Goal: Task Accomplishment & Management: Complete application form

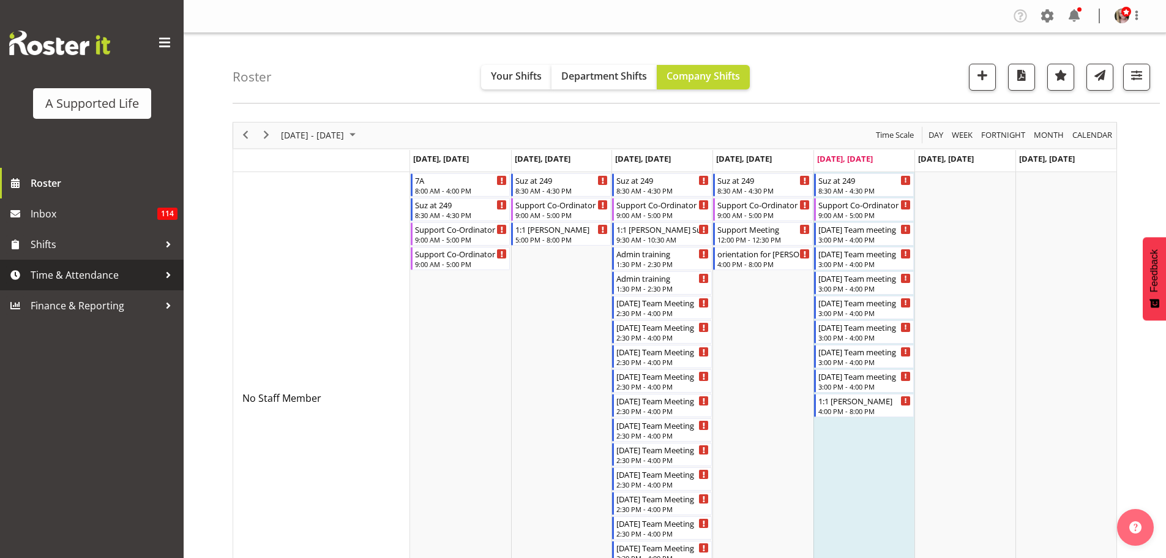
click at [98, 279] on span "Time & Attendance" at bounding box center [95, 275] width 129 height 18
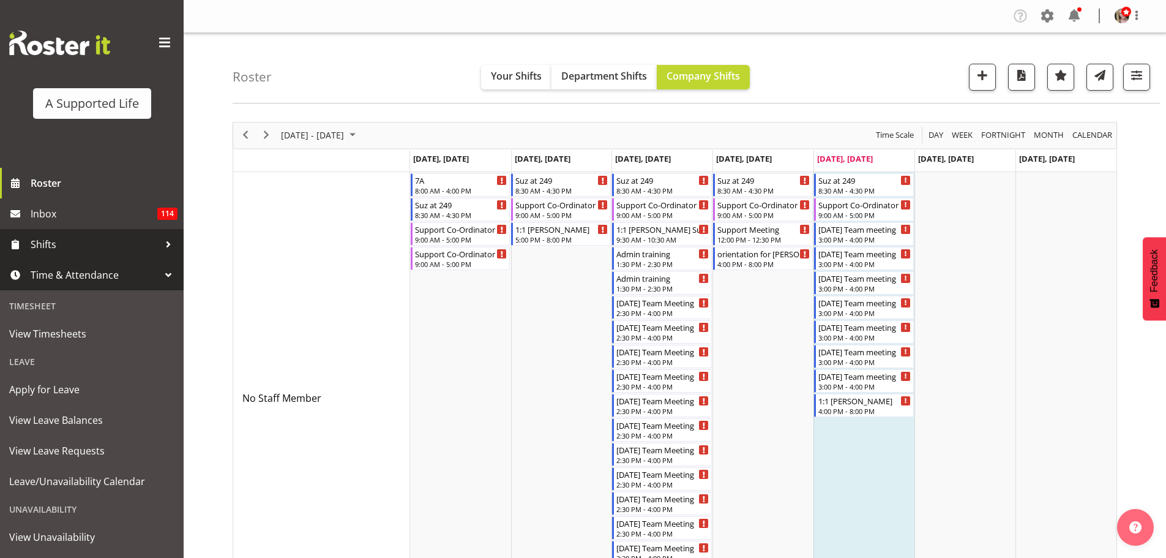
click at [122, 245] on span "Shifts" at bounding box center [95, 244] width 129 height 18
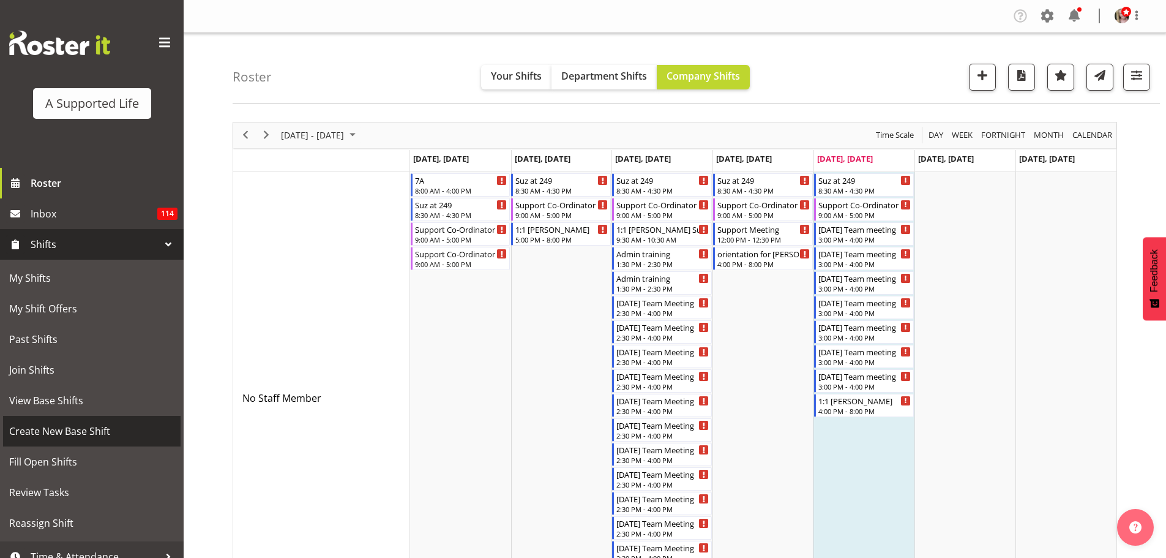
click at [80, 437] on span "Create New Base Shift" at bounding box center [91, 431] width 165 height 18
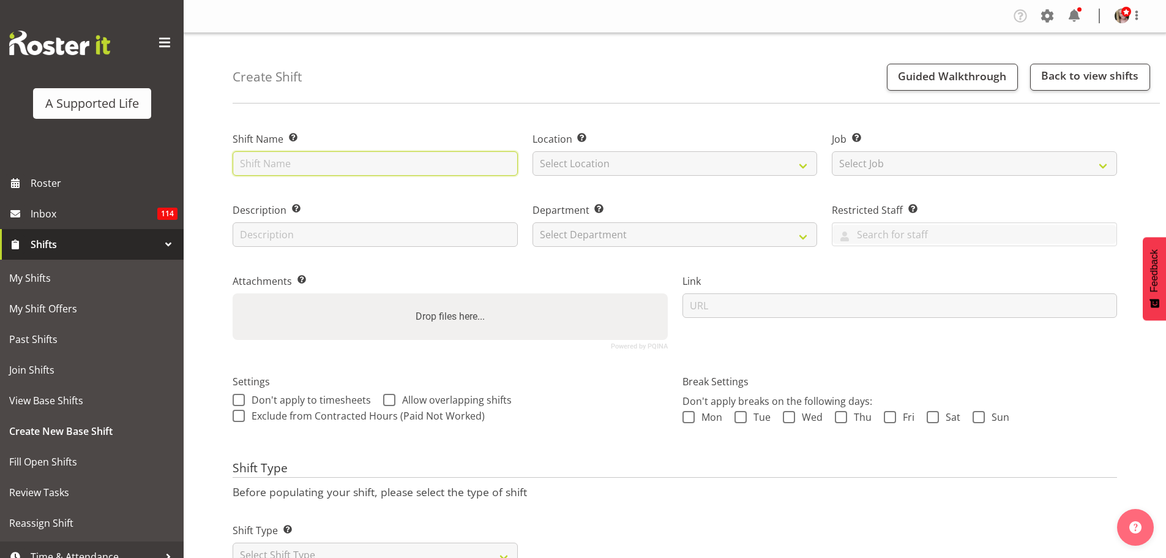
click at [400, 170] on input "text" at bounding box center [375, 163] width 285 height 24
type input "Handover with [PERSON_NAME]"
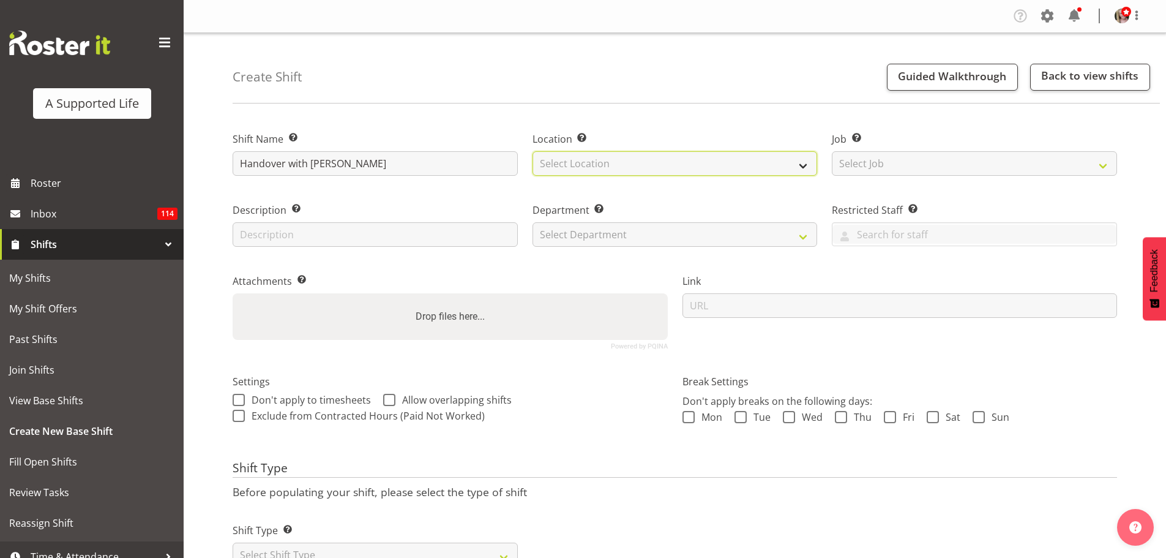
click at [633, 170] on select "Select Location" at bounding box center [675, 163] width 285 height 24
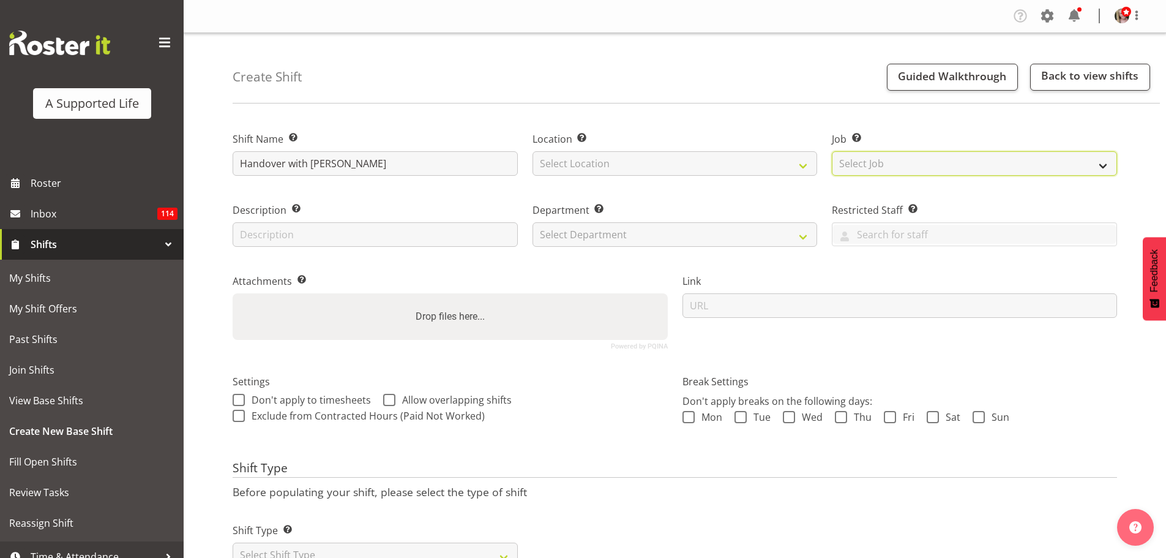
click at [842, 164] on select "Select Job Create new job Accounts and Payroll Admin Support Aspirations and Su…" at bounding box center [974, 163] width 285 height 24
select select "4112"
click at [832, 151] on select "Select Job Create new job Accounts and Payroll Admin Support Aspirations and Su…" at bounding box center [974, 163] width 285 height 24
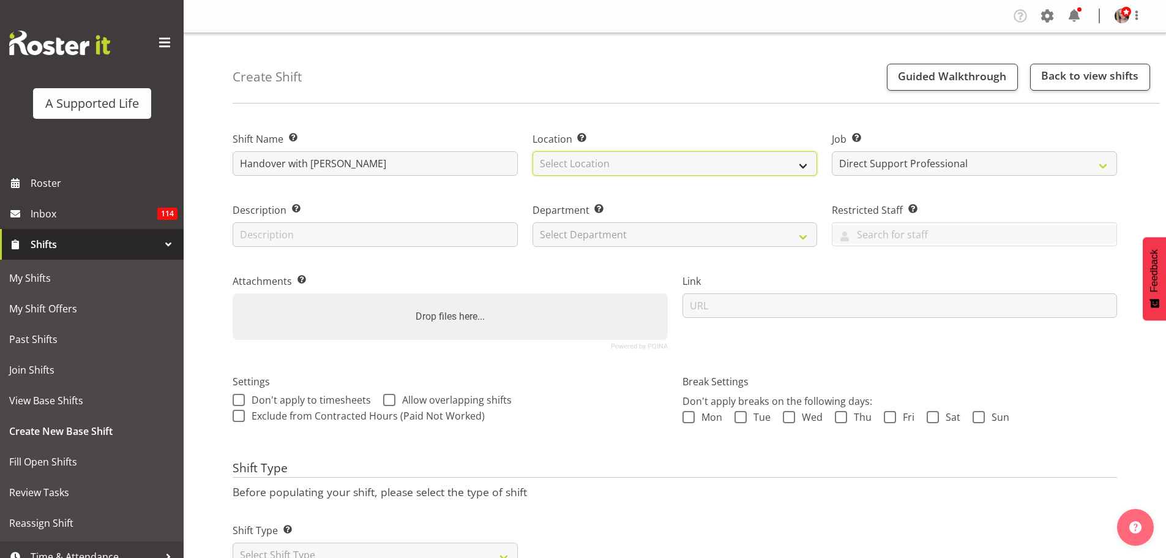
click at [621, 157] on select "Select Location" at bounding box center [675, 163] width 285 height 24
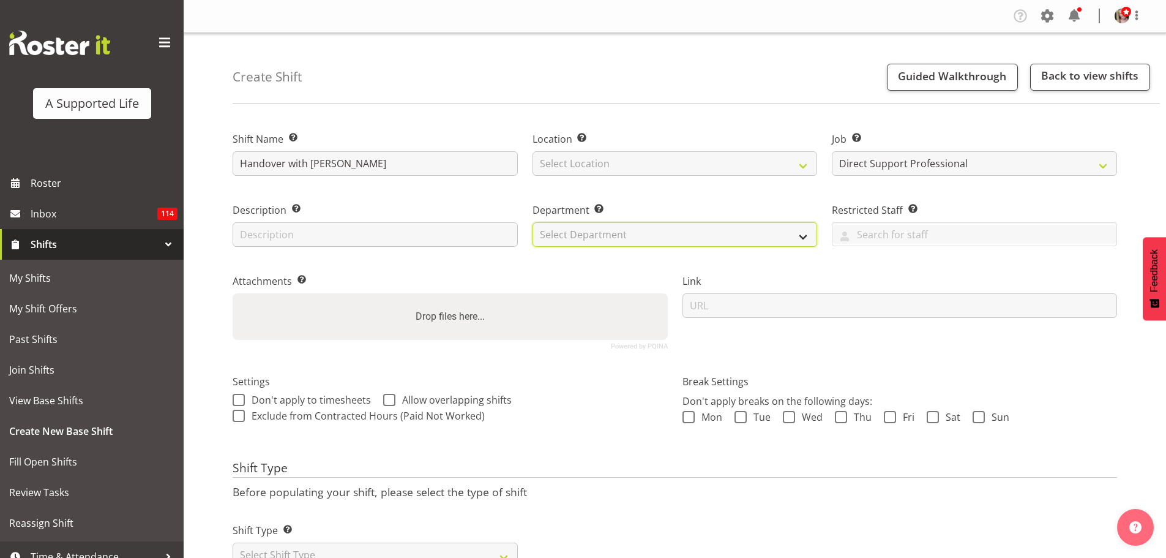
click at [563, 231] on select "Select Department Direct Support Office Crew Other two4nine" at bounding box center [675, 234] width 285 height 24
select select "564"
click at [533, 222] on select "Select Department Direct Support Office Crew Other two4nine" at bounding box center [675, 234] width 285 height 24
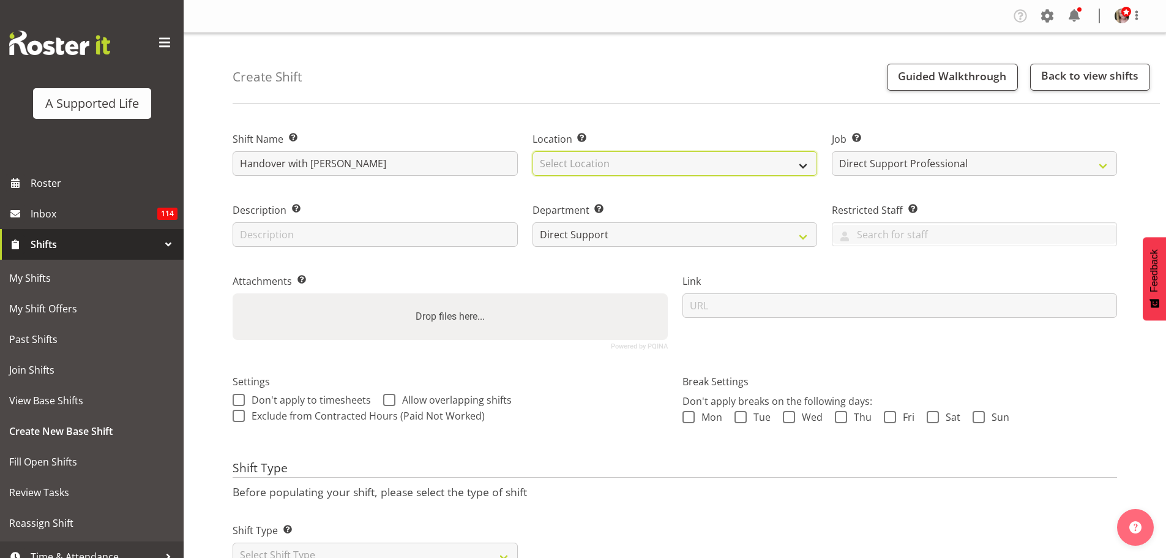
click at [590, 165] on select "Select Location [STREET_ADDRESS][GEOGRAPHIC_DATA][PERSON_NAME][PERSON_NAME][PER…" at bounding box center [675, 163] width 285 height 24
select select "490"
click at [533, 151] on select "Select Location [STREET_ADDRESS][GEOGRAPHIC_DATA][PERSON_NAME][PERSON_NAME][PER…" at bounding box center [675, 163] width 285 height 24
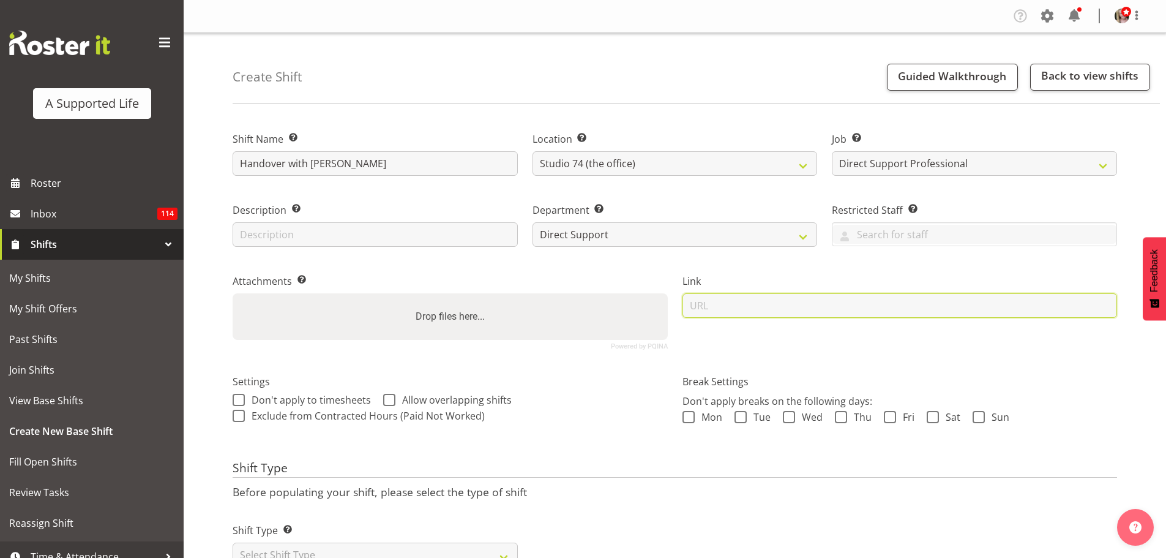
click at [765, 307] on input "url" at bounding box center [900, 305] width 435 height 24
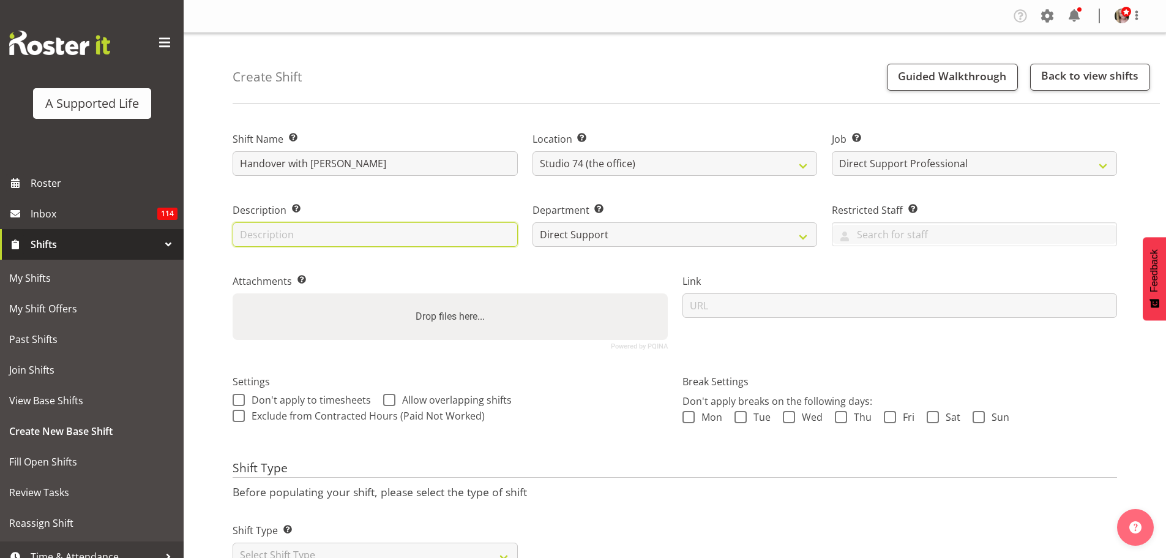
click at [324, 235] on input "text" at bounding box center [375, 234] width 285 height 24
type input "Handover"
click at [894, 418] on span at bounding box center [890, 417] width 12 height 12
click at [892, 418] on input "Fri" at bounding box center [888, 417] width 8 height 8
checkbox input "true"
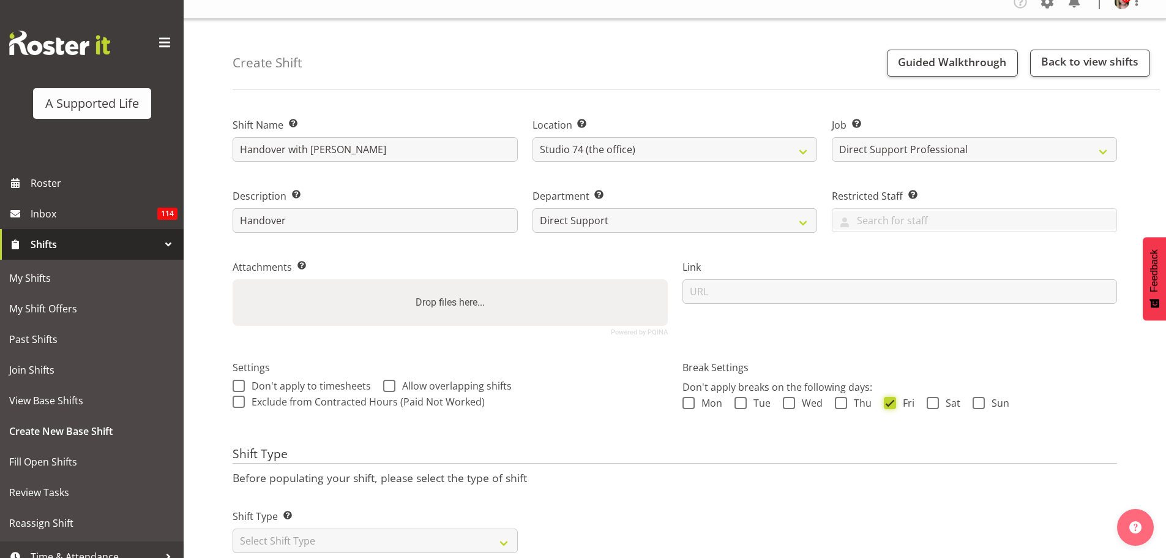
scroll to position [54, 0]
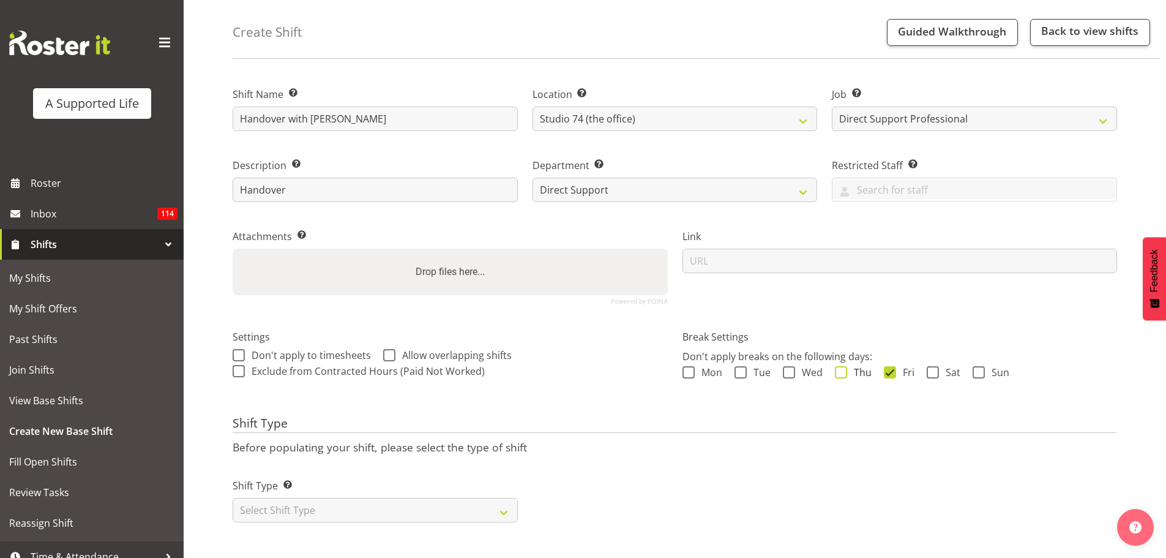
click at [849, 369] on span "Thu" at bounding box center [859, 372] width 24 height 12
click at [843, 369] on input "Thu" at bounding box center [839, 372] width 8 height 8
checkbox input "true"
click at [885, 366] on span at bounding box center [890, 372] width 12 height 12
click at [885, 368] on input "Fri" at bounding box center [888, 372] width 8 height 8
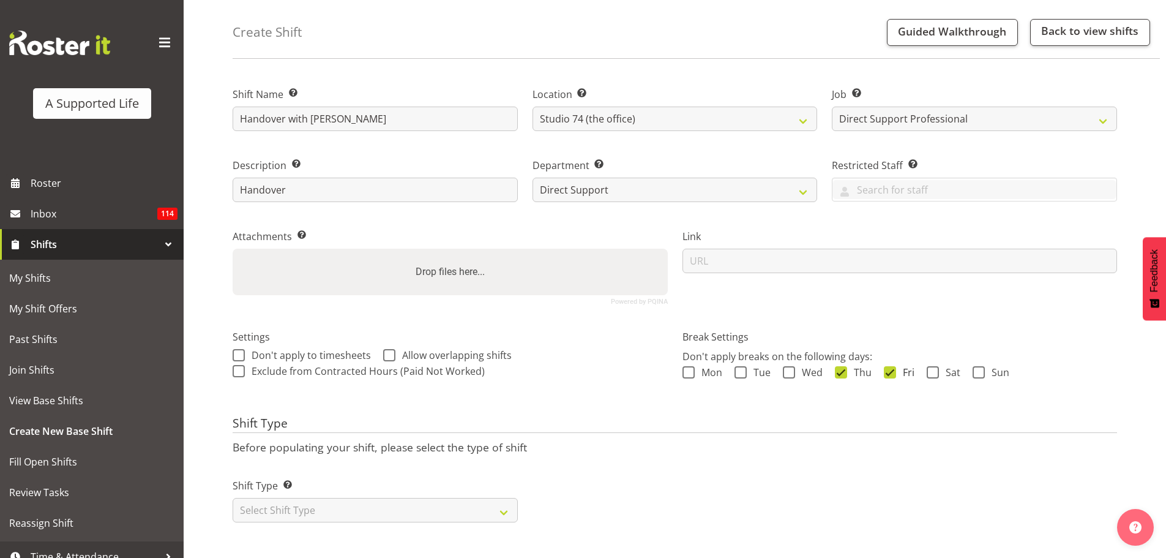
checkbox input "false"
click at [391, 349] on span at bounding box center [389, 355] width 12 height 12
click at [391, 351] on input "Allow overlapping shifts" at bounding box center [387, 355] width 8 height 8
checkbox input "true"
click at [298, 501] on select "Select Shift Type One Off Shift Recurring Shift Rotating Shift" at bounding box center [375, 510] width 285 height 24
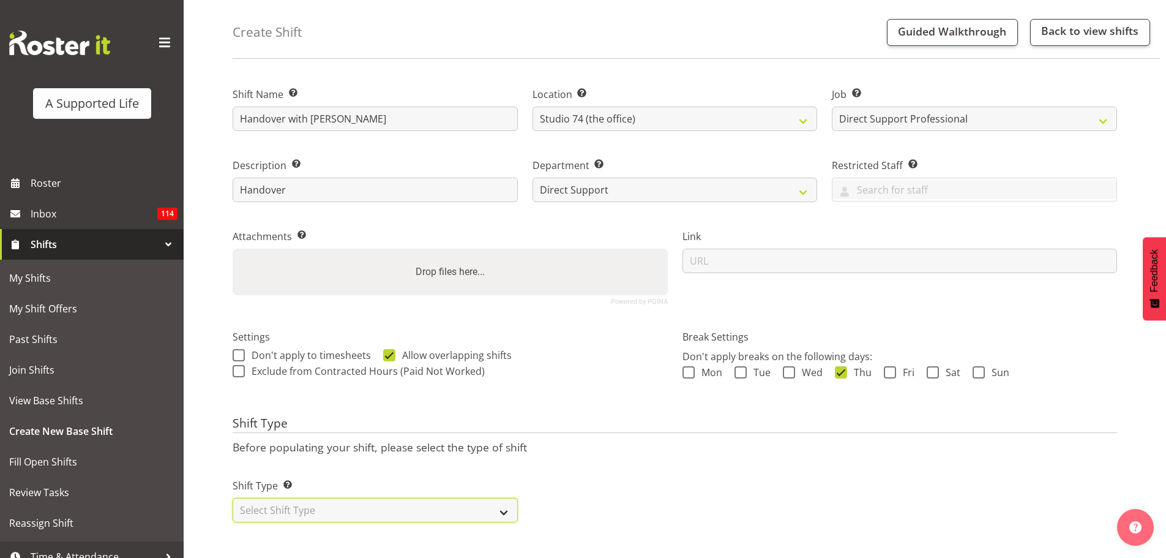
select select "one_off"
click at [233, 498] on select "Select Shift Type One Off Shift Recurring Shift Rotating Shift" at bounding box center [375, 510] width 285 height 24
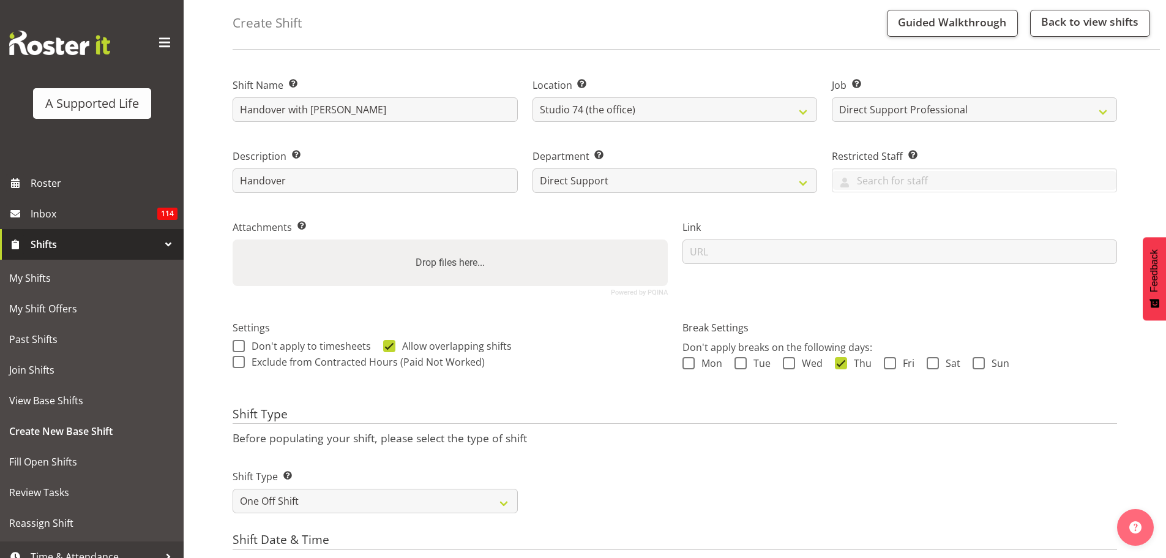
click at [702, 449] on div "Shift Type Before populating your shift, please select the type of shift Shift …" at bounding box center [675, 464] width 885 height 114
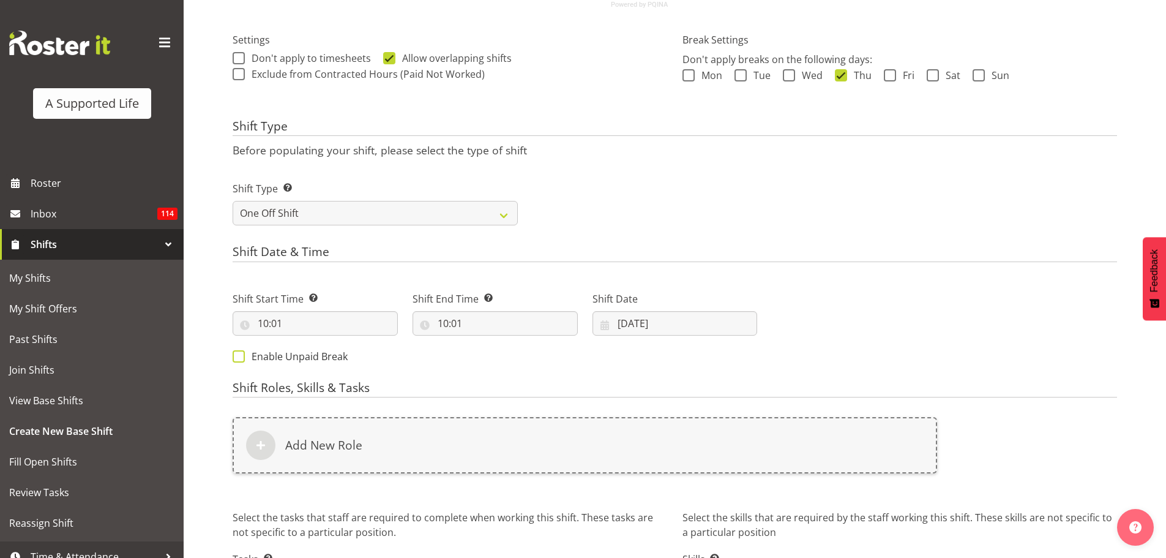
scroll to position [360, 0]
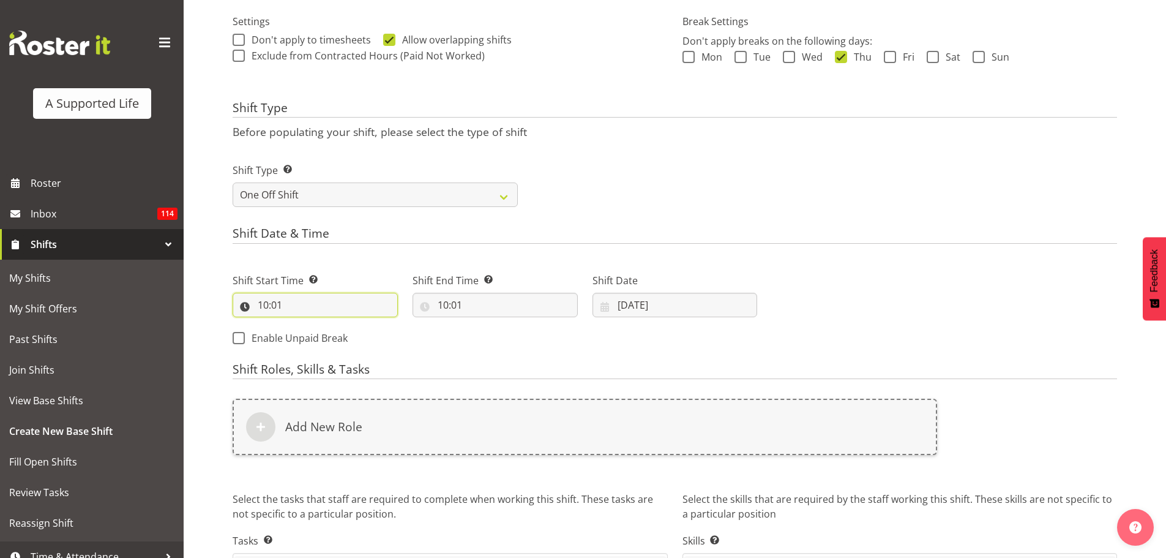
click at [299, 305] on input "10:01" at bounding box center [315, 305] width 165 height 24
click at [308, 332] on select "00 01 02 03 04 05 06 07 08 09 10 11 12 13 14 15 16 17 18 19 20 21 22 23" at bounding box center [316, 336] width 28 height 24
select select "16"
click at [302, 324] on select "00 01 02 03 04 05 06 07 08 09 10 11 12 13 14 15 16 17 18 19 20 21 22 23" at bounding box center [316, 336] width 28 height 24
type input "16:01"
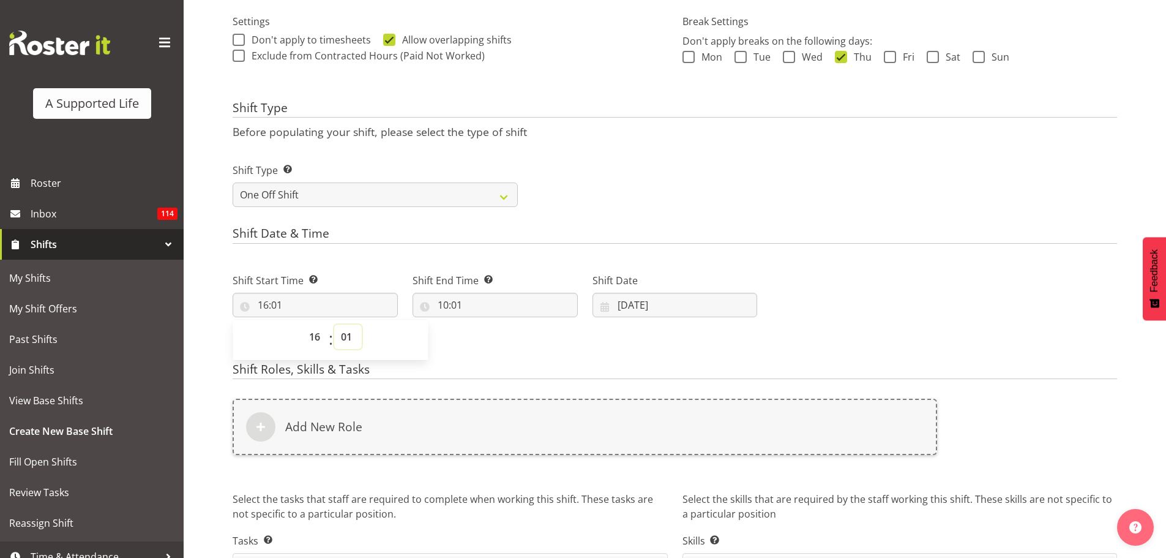
click at [346, 345] on select "00 01 02 03 04 05 06 07 08 09 10 11 12 13 14 15 16 17 18 19 20 21 22 23 24 25 2…" at bounding box center [348, 336] width 28 height 24
select select "30"
click at [334, 324] on select "00 01 02 03 04 05 06 07 08 09 10 11 12 13 14 15 16 17 18 19 20 21 22 23 24 25 2…" at bounding box center [348, 336] width 28 height 24
type input "16:30"
click at [453, 329] on div "Shift Start Time Set the time of the day you wish this shift to start 16:30 00 …" at bounding box center [494, 305] width 539 height 99
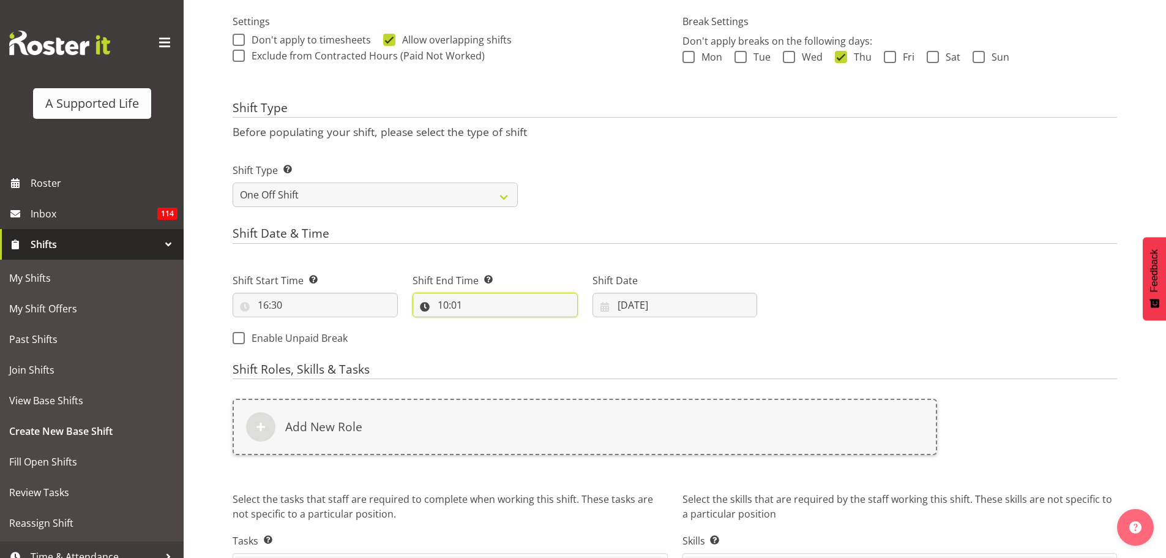
click at [453, 302] on input "10:01" at bounding box center [495, 305] width 165 height 24
click at [494, 339] on select "00 01 02 03 04 05 06 07 08 09 10 11 12 13 14 15 16 17 18 19 20 21 22 23" at bounding box center [496, 336] width 28 height 24
click at [502, 344] on select "00 01 02 03 04 05 06 07 08 09 10 11 12 13 14 15 16 17 18 19 20 21 22 23" at bounding box center [496, 336] width 28 height 24
select select "17"
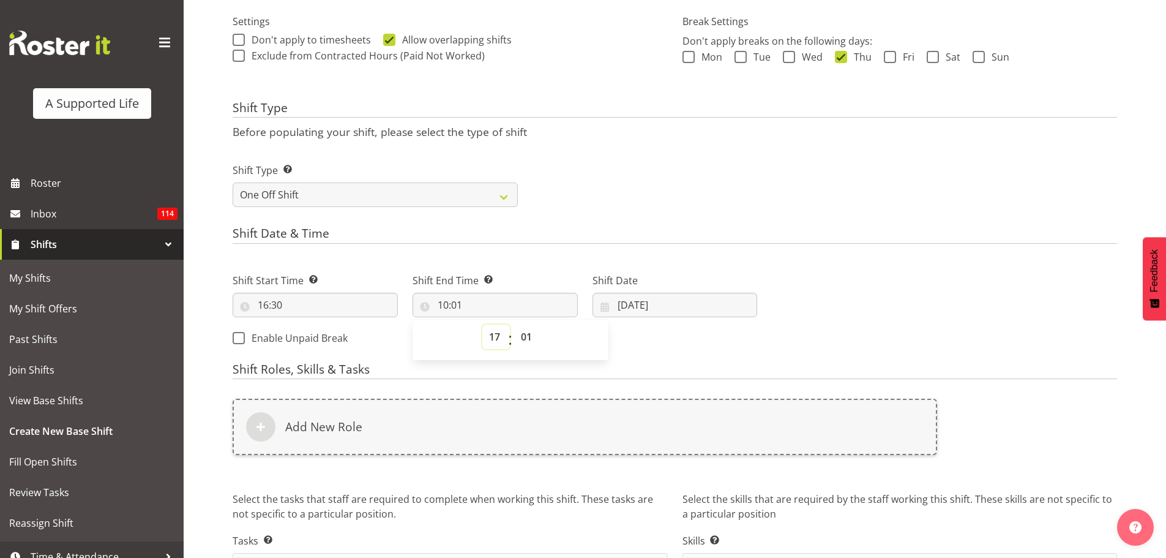
click at [482, 324] on select "00 01 02 03 04 05 06 07 08 09 10 11 12 13 14 15 16 17 18 19 20 21 22 23" at bounding box center [496, 336] width 28 height 24
type input "17:01"
click at [520, 337] on select "00 01 02 03 04 05 06 07 08 09 10 11 12 13 14 15 16 17 18 19 20 21 22 23 24 25 2…" at bounding box center [528, 336] width 28 height 24
select select "0"
click at [514, 324] on select "00 01 02 03 04 05 06 07 08 09 10 11 12 13 14 15 16 17 18 19 20 21 22 23 24 25 2…" at bounding box center [528, 336] width 28 height 24
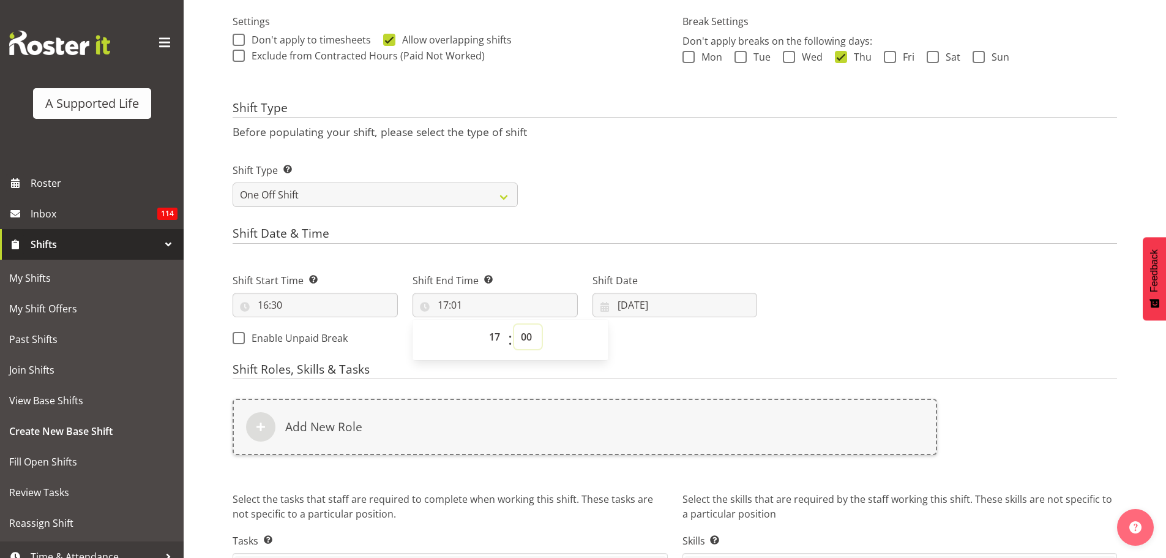
type input "17:00"
click at [647, 192] on div "Shift Type Shift Types: One Off – Select this if you would like a single shift …" at bounding box center [674, 180] width 899 height 69
click at [658, 312] on input "[DATE]" at bounding box center [675, 305] width 165 height 24
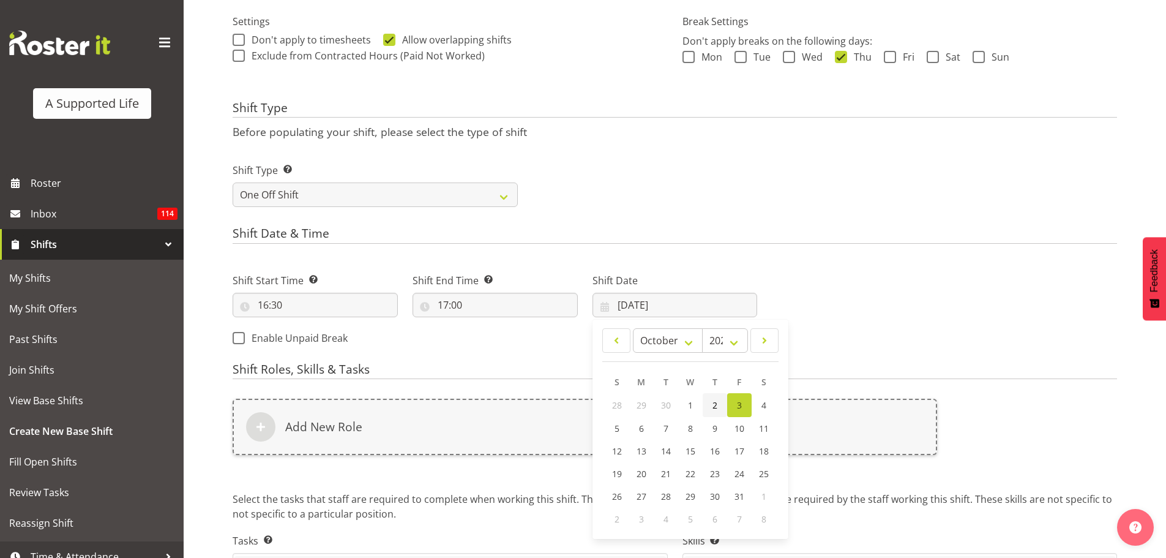
click at [710, 403] on link "2" at bounding box center [715, 405] width 24 height 24
type input "[DATE]"
click at [866, 310] on div "Next Shifts" at bounding box center [945, 305] width 360 height 99
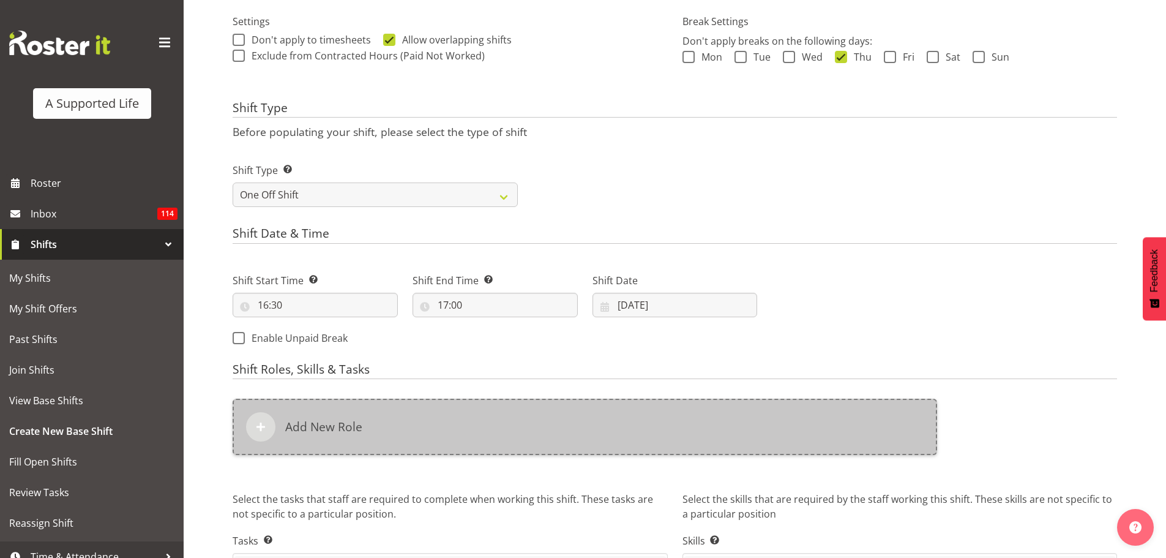
click at [299, 422] on h6 "Add New Role" at bounding box center [323, 426] width 77 height 15
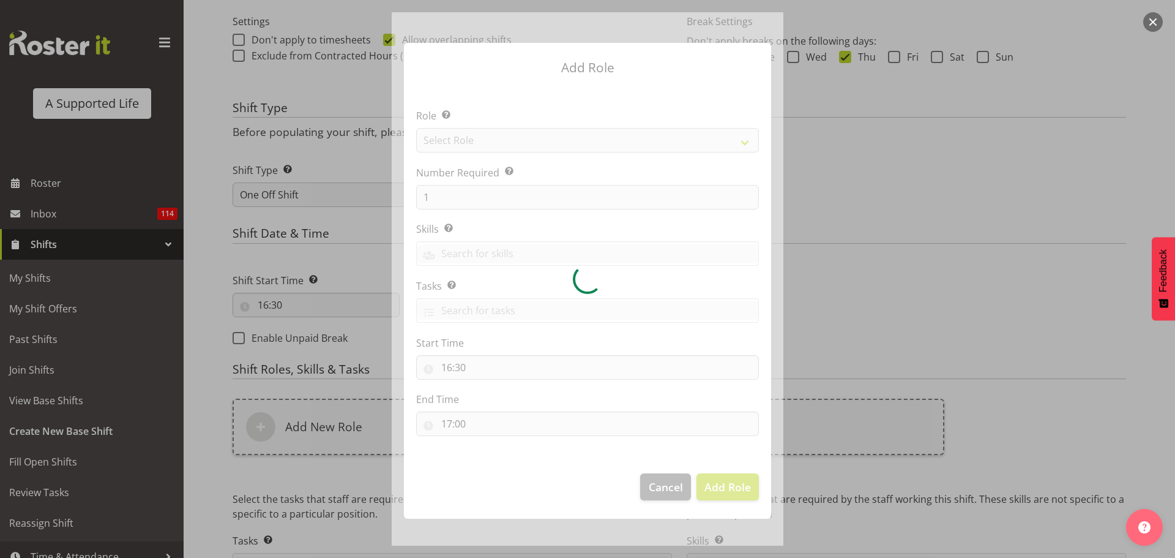
click at [452, 149] on div at bounding box center [588, 278] width 392 height 533
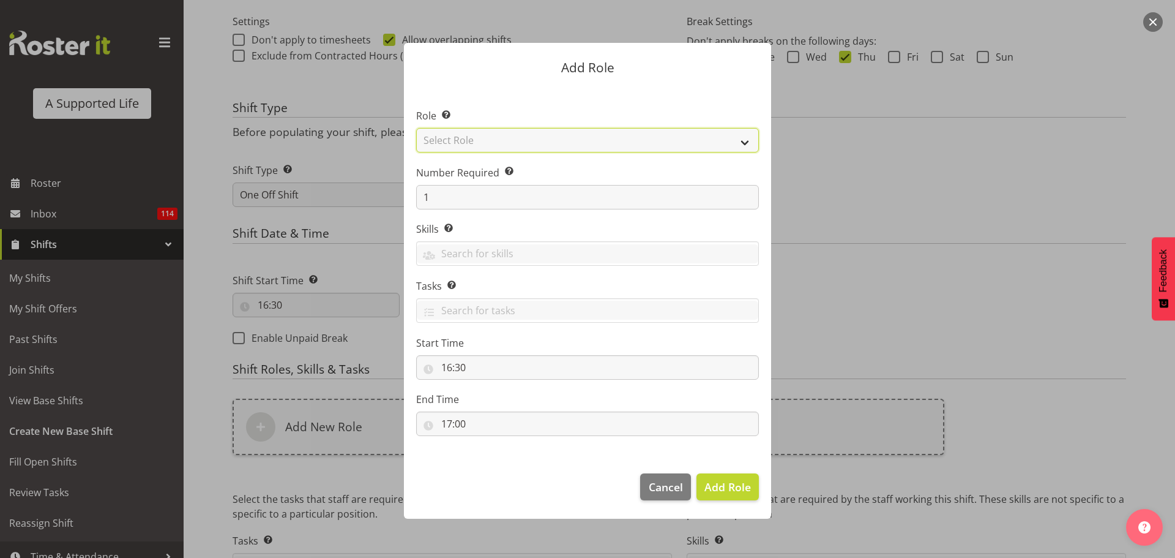
click at [452, 149] on select "Select Role Accounts and Payroll Admin Support Aspirations & Support Facilitato…" at bounding box center [587, 140] width 343 height 24
select select "519"
click at [416, 128] on select "Select Role Accounts and Payroll Admin Support Aspirations & Support Facilitato…" at bounding box center [587, 140] width 343 height 24
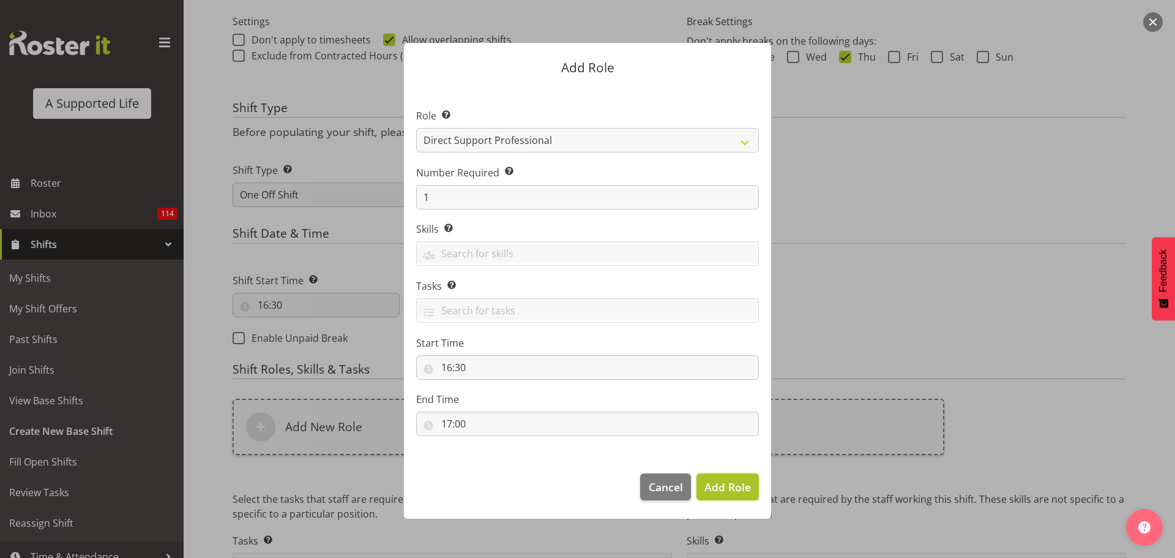
click at [727, 483] on span "Add Role" at bounding box center [728, 486] width 47 height 15
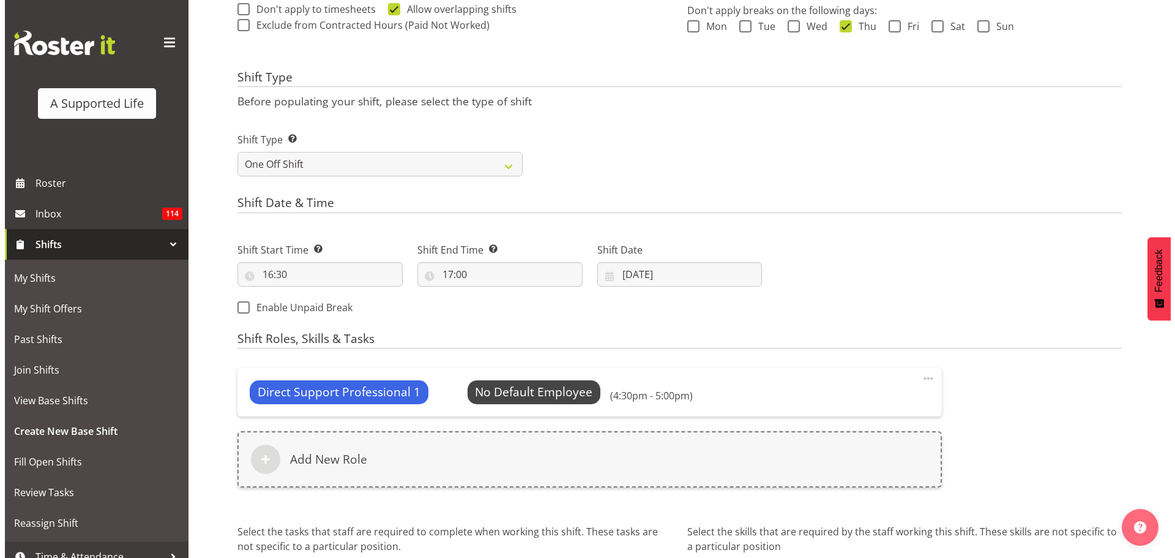
scroll to position [421, 0]
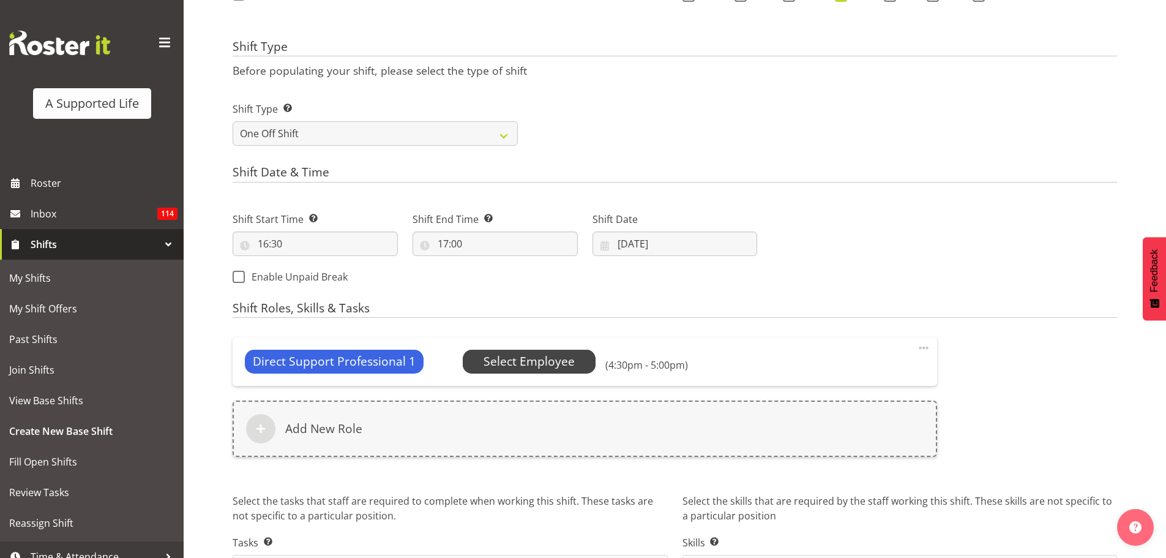
click at [507, 367] on span "Select Employee" at bounding box center [529, 362] width 91 height 18
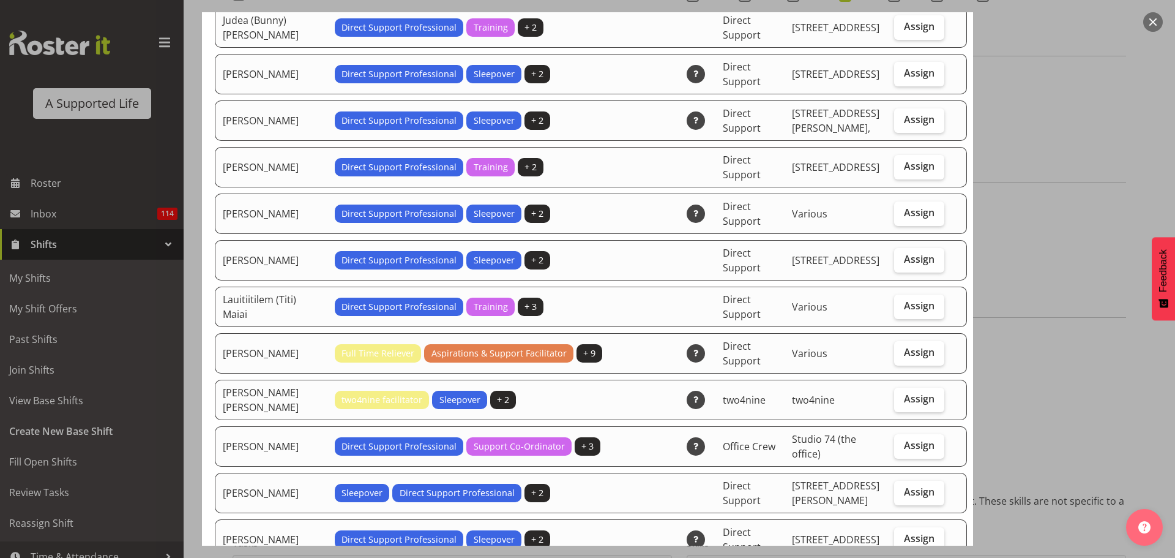
scroll to position [2143, 0]
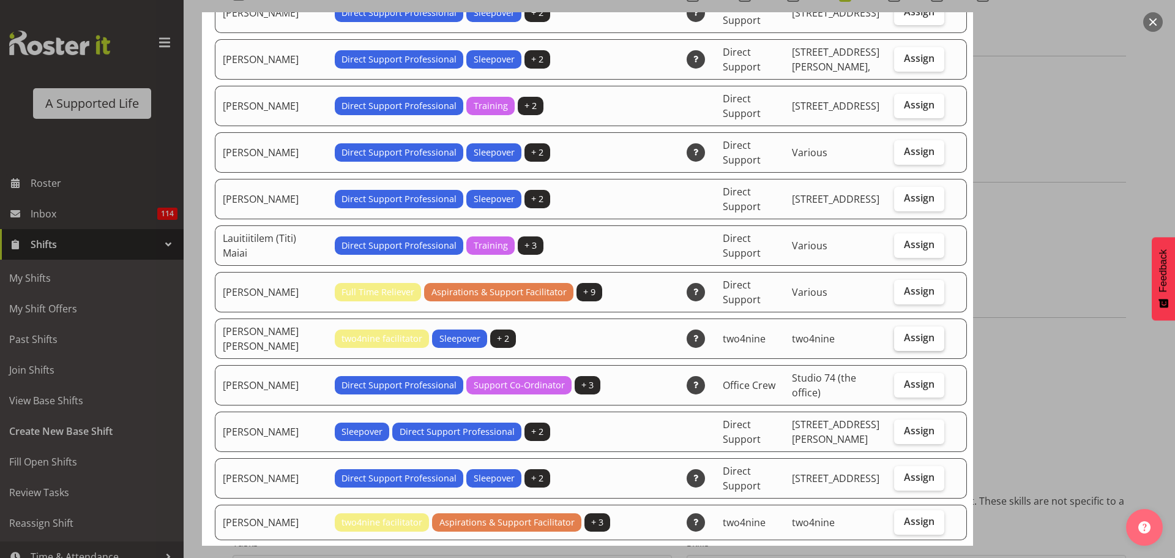
click at [922, 326] on label "Assign" at bounding box center [919, 338] width 50 height 24
click at [902, 334] on input "Assign" at bounding box center [898, 338] width 8 height 8
checkbox input "true"
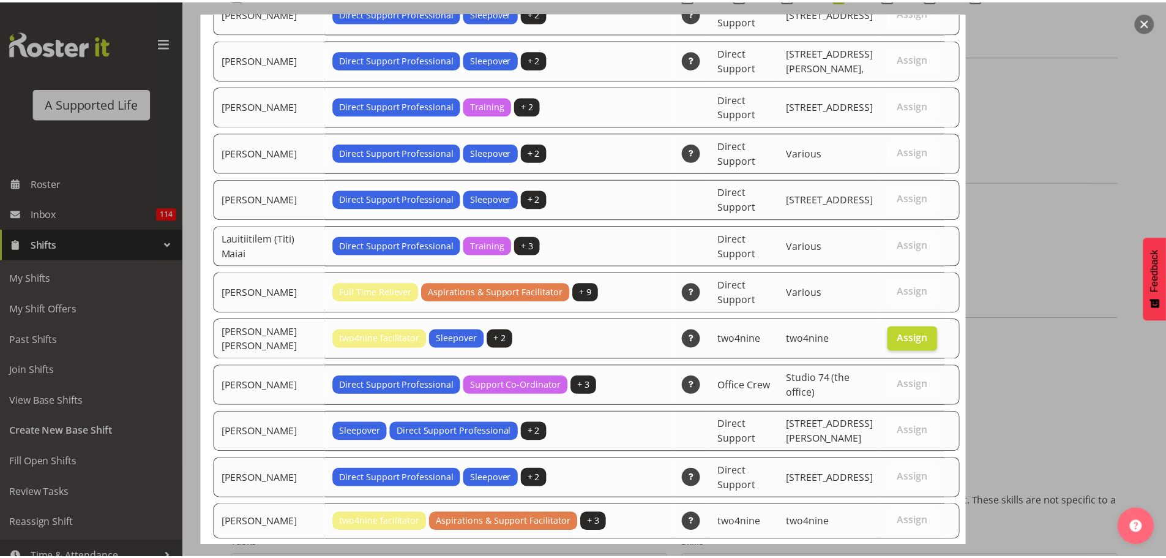
scroll to position [3639, 0]
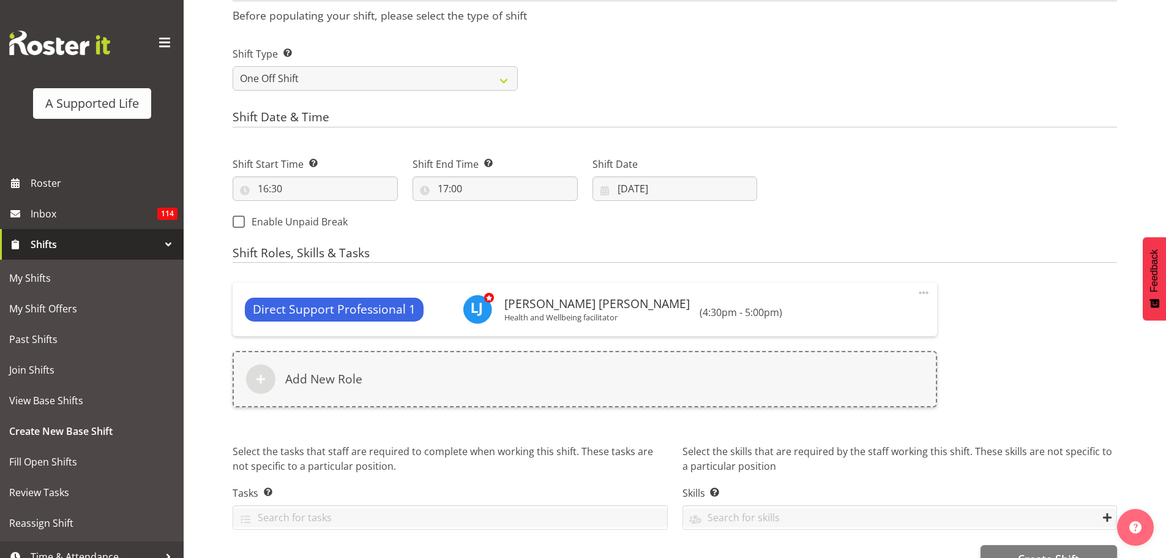
scroll to position [448, 0]
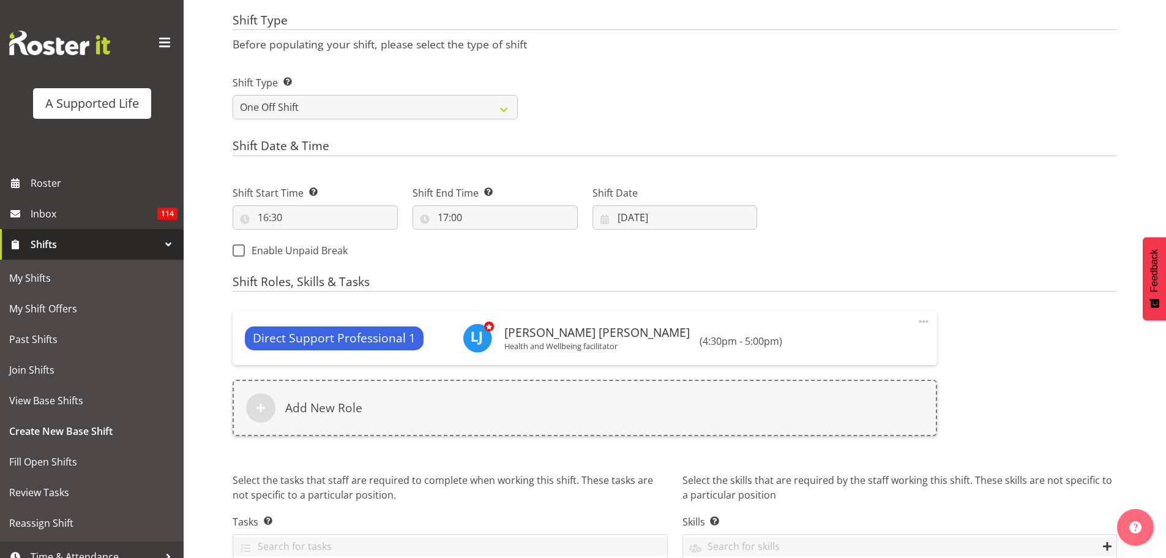
click at [1022, 344] on div "Direct Support Professional 1 [PERSON_NAME] [PERSON_NAME] Health and Wellbeing …" at bounding box center [674, 381] width 899 height 154
click at [656, 220] on input "[DATE]" at bounding box center [675, 217] width 165 height 24
click at [852, 245] on div "Next Shifts" at bounding box center [945, 217] width 360 height 99
click at [1004, 374] on div "Direct Support Professional 1 [PERSON_NAME] [PERSON_NAME] Health and Wellbeing …" at bounding box center [674, 381] width 899 height 154
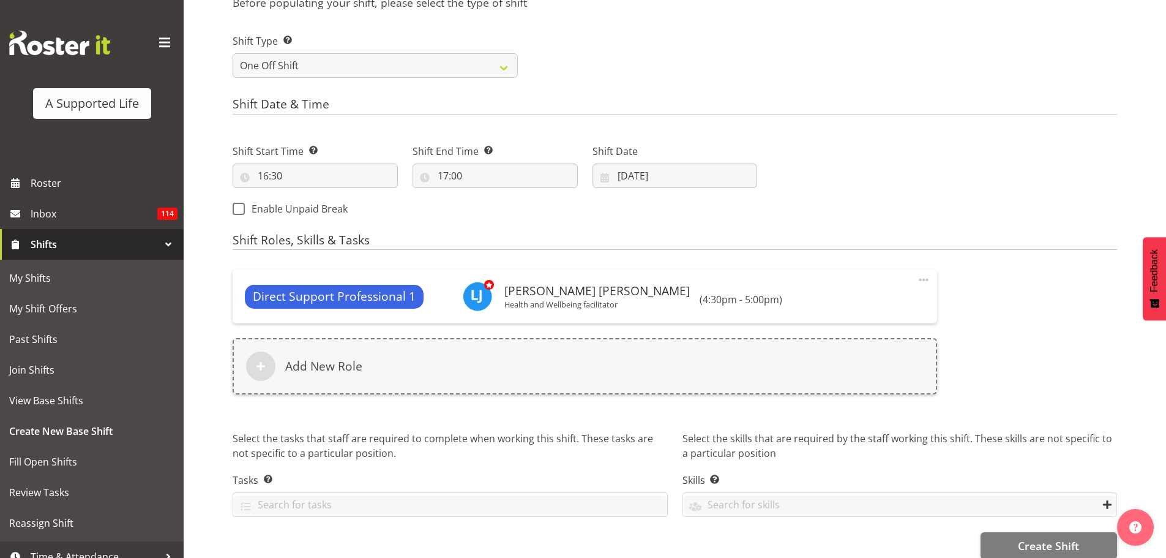
scroll to position [509, 0]
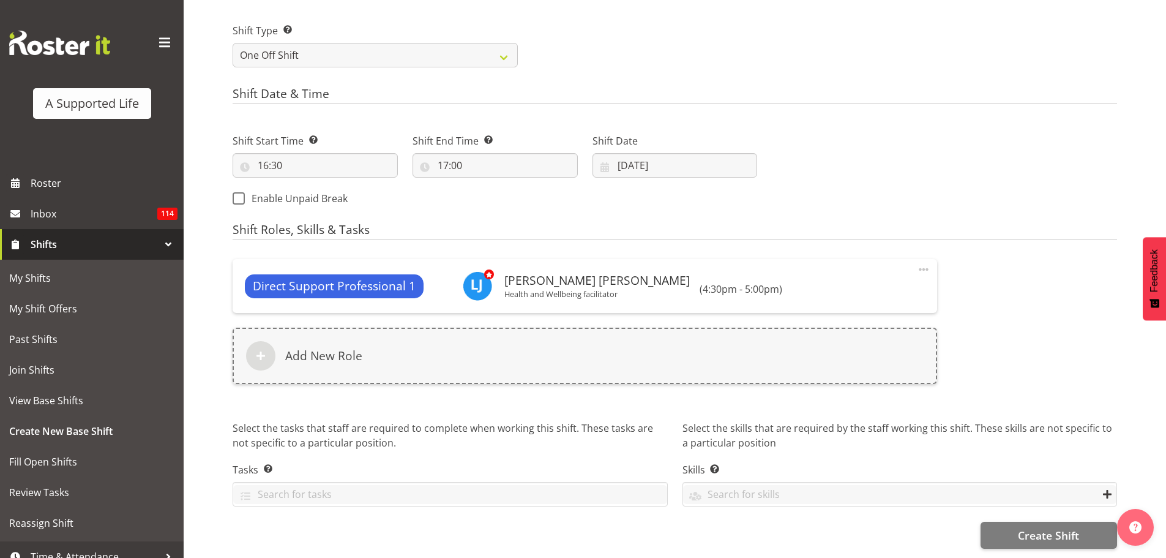
click at [871, 167] on div "Next Shifts" at bounding box center [945, 165] width 360 height 99
drag, startPoint x: 872, startPoint y: 167, endPoint x: 1079, endPoint y: 228, distance: 215.8
click at [1079, 228] on form "Shift Name Enter a name for the shift (e.g. Day Shift). Handover with [PERSON_N…" at bounding box center [675, 82] width 885 height 934
click at [1085, 223] on h4 "Shift Roles, Skills & Tasks" at bounding box center [675, 231] width 885 height 17
click at [1032, 528] on span "Create Shift" at bounding box center [1048, 535] width 61 height 16
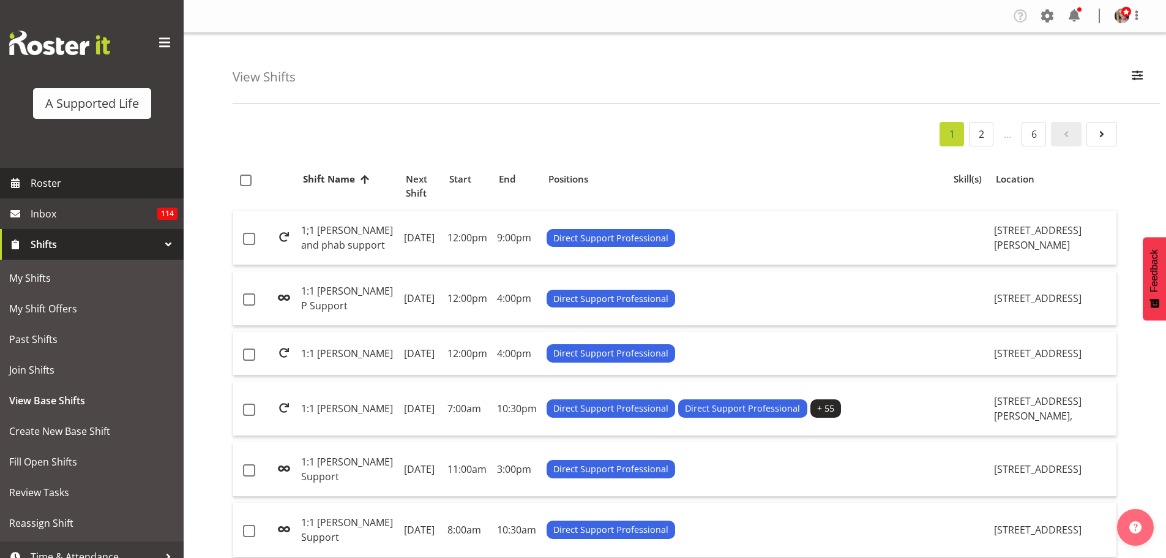
click at [41, 180] on span "Roster" at bounding box center [104, 183] width 147 height 18
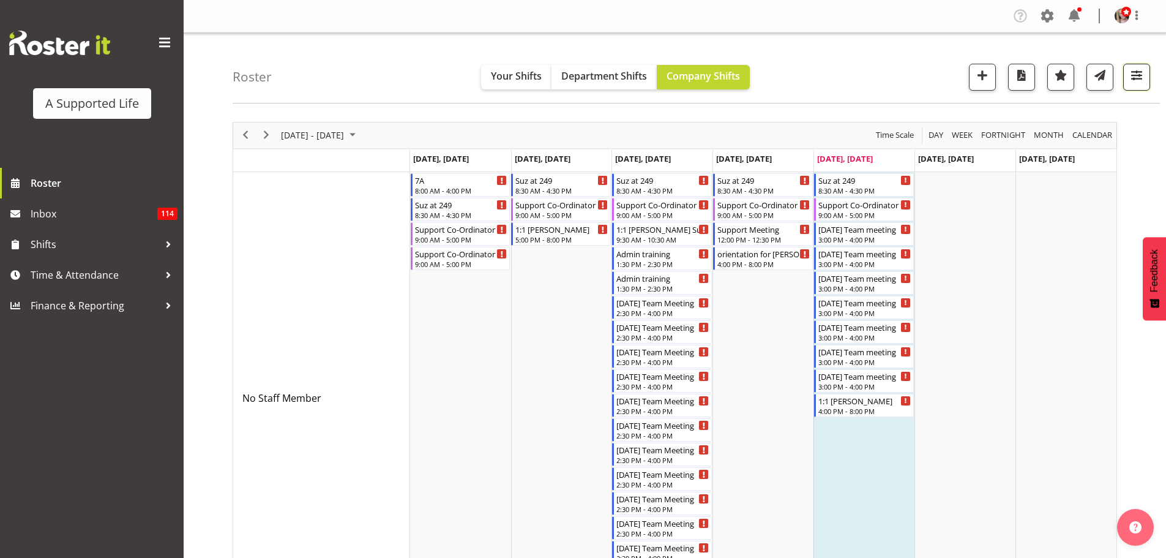
click at [1145, 73] on button "button" at bounding box center [1136, 77] width 27 height 27
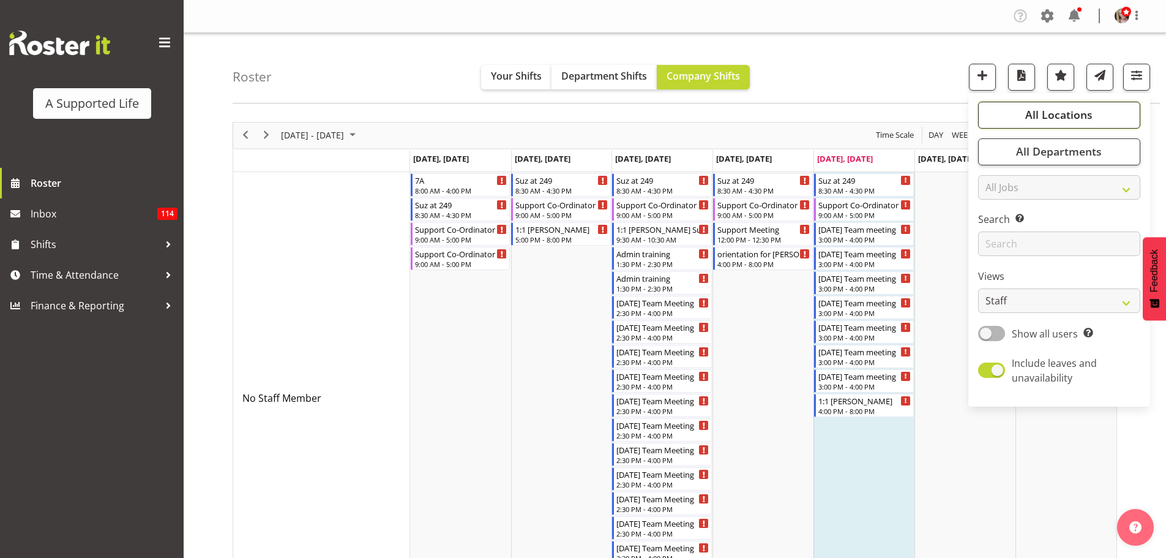
click at [1080, 115] on span "All Locations" at bounding box center [1058, 114] width 67 height 15
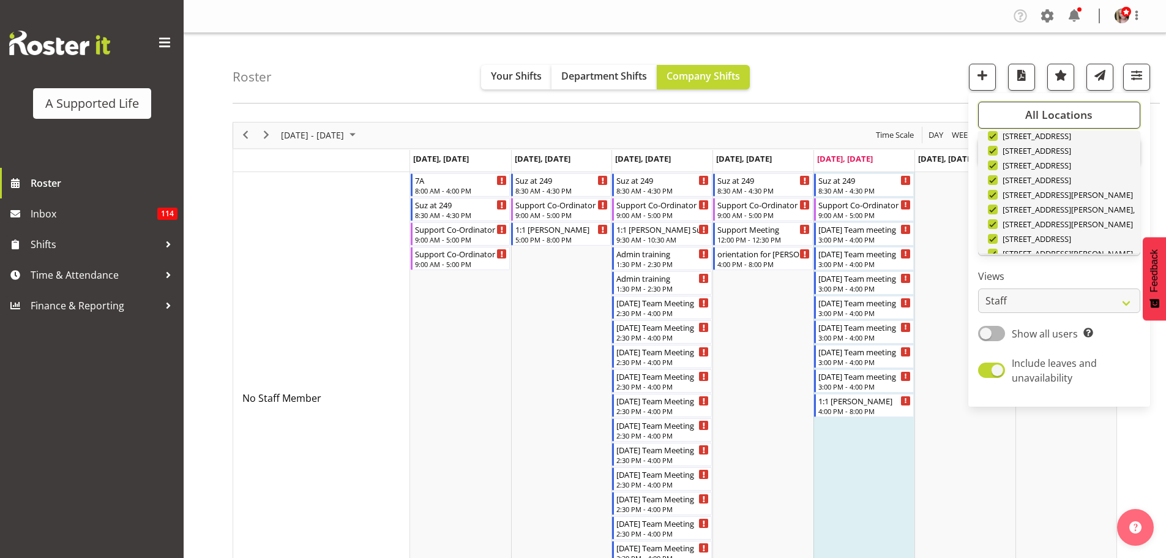
scroll to position [367, 0]
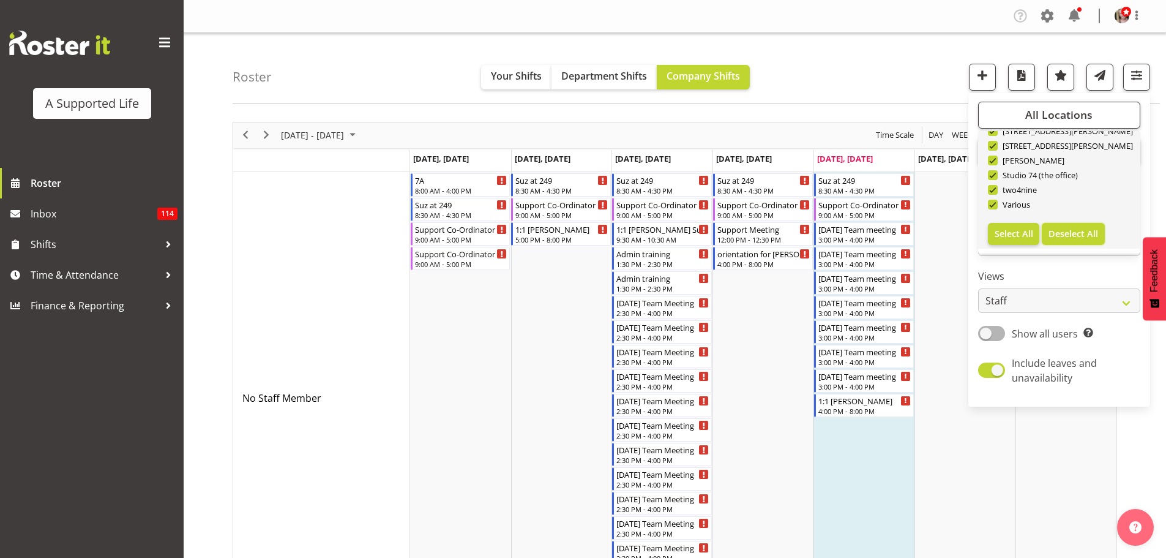
click at [1073, 232] on span "Deselect All" at bounding box center [1074, 234] width 50 height 12
checkbox input "false"
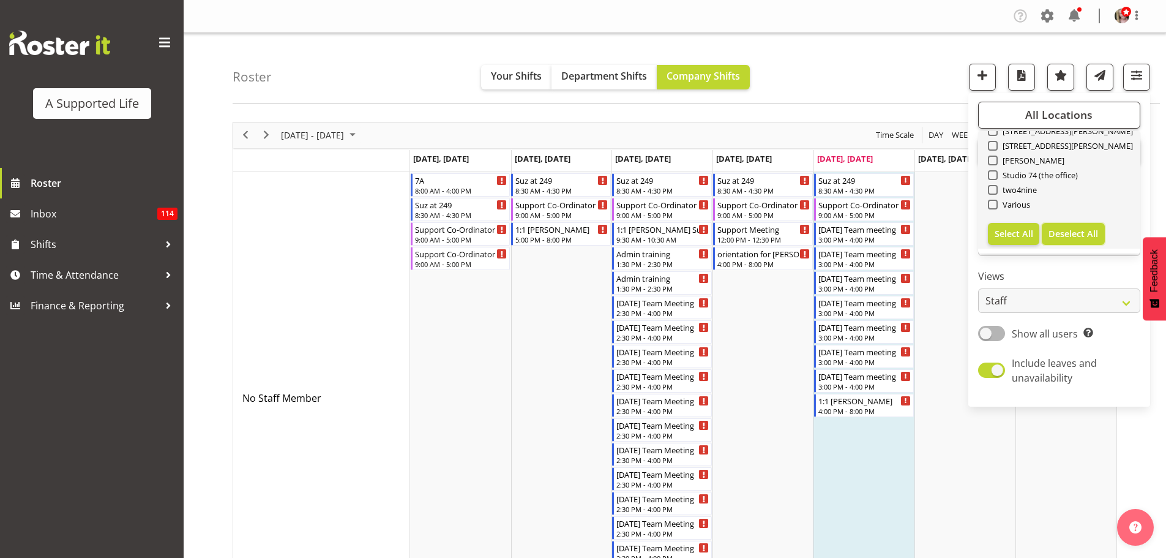
checkbox input "false"
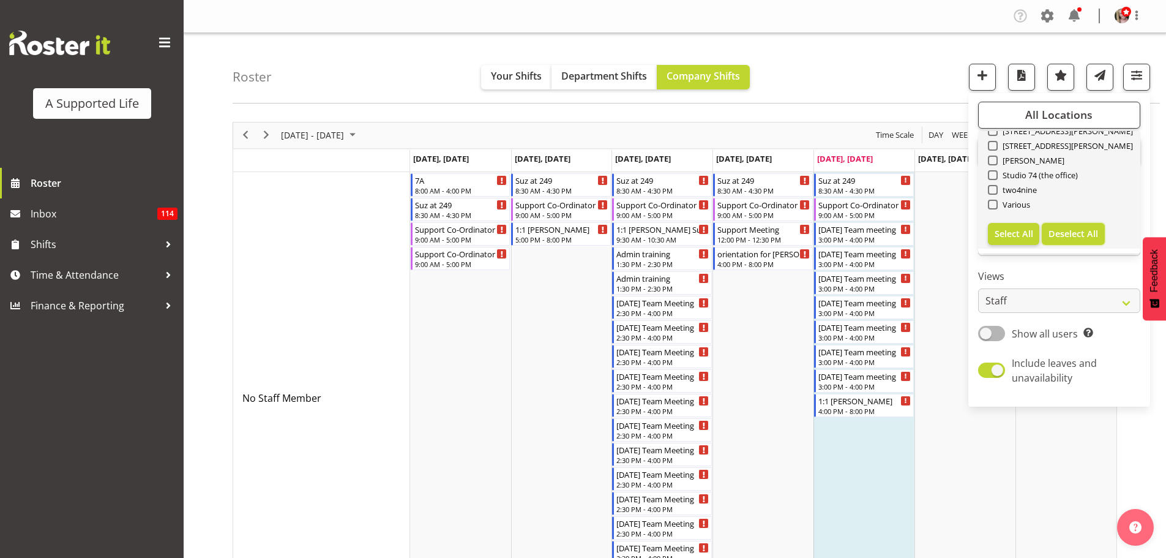
checkbox input "false"
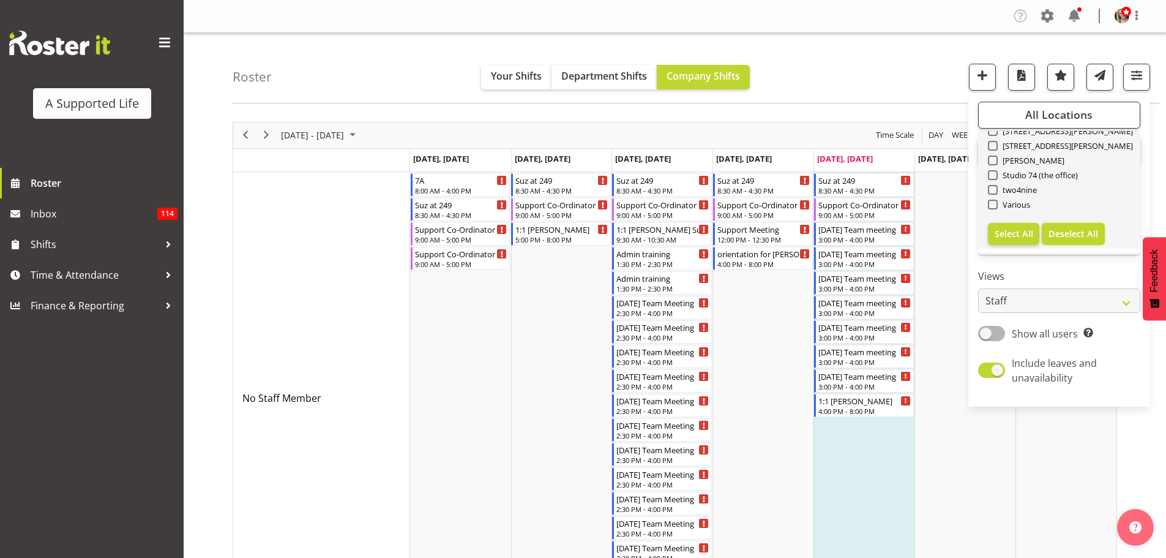
checkbox input "false"
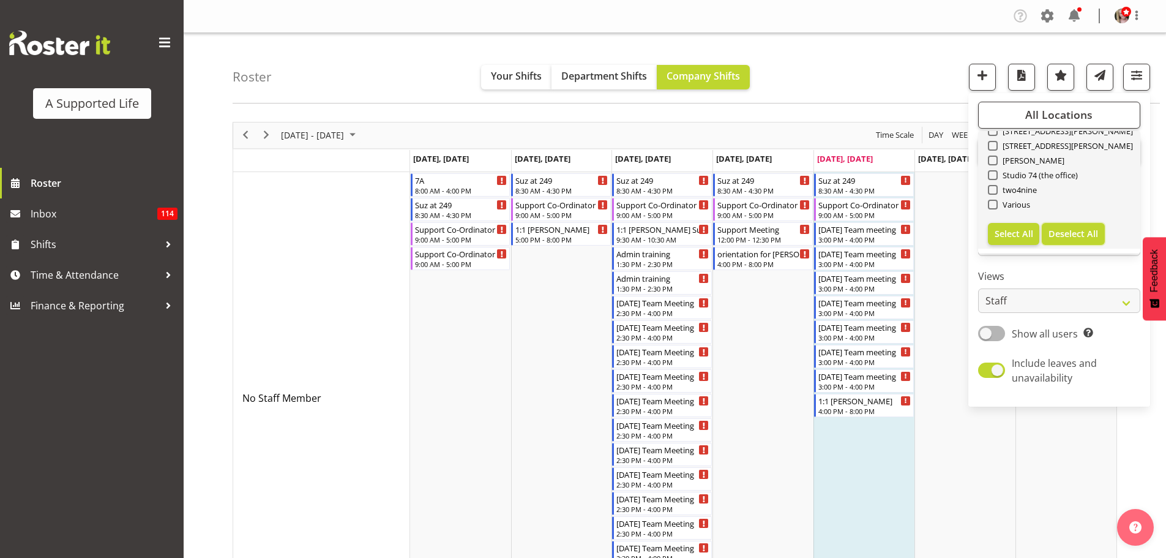
checkbox input "false"
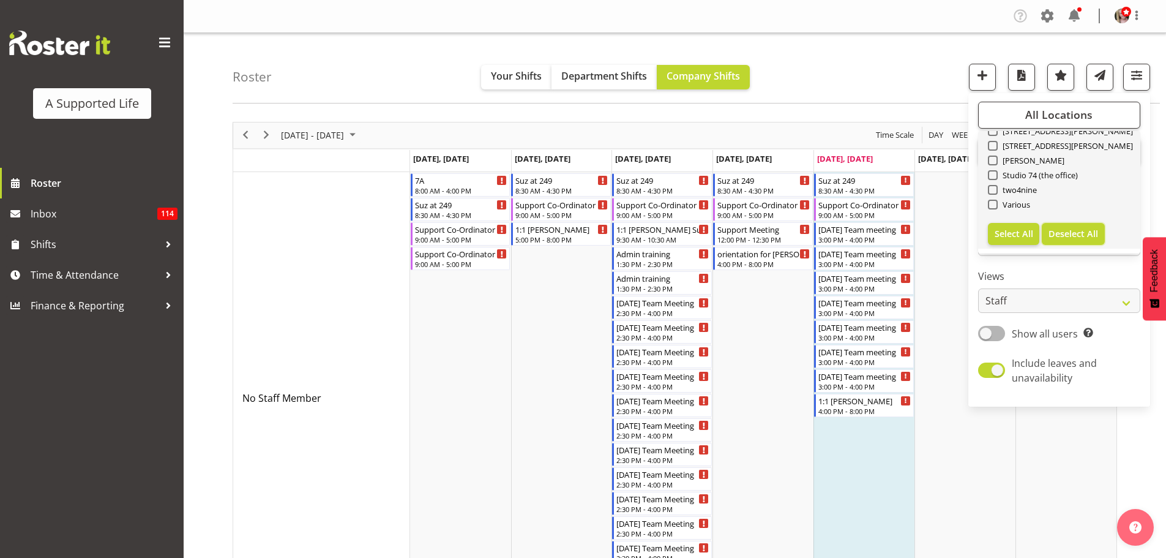
checkbox input "false"
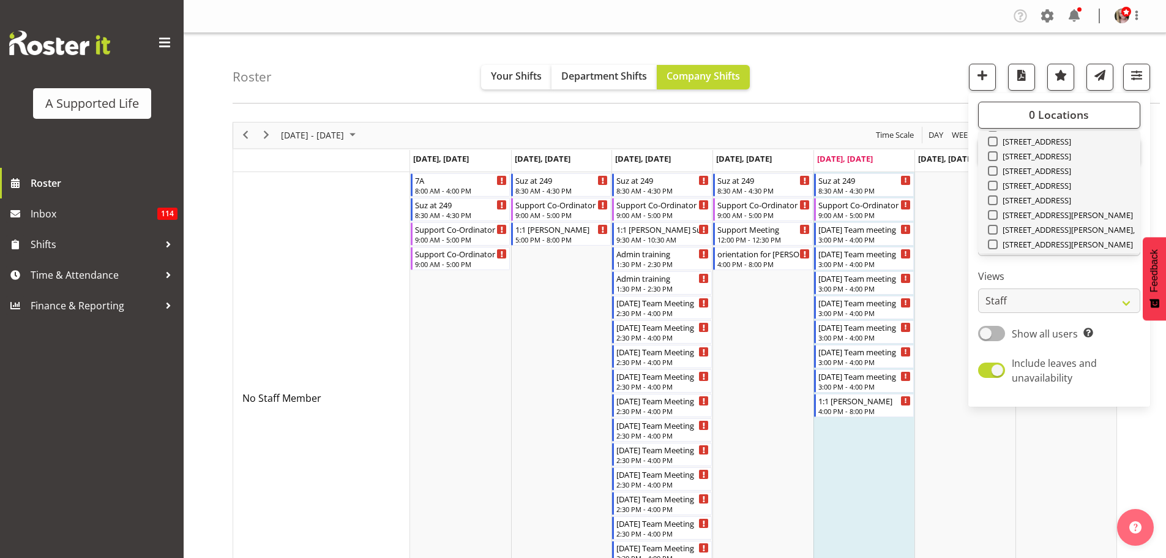
scroll to position [245, 0]
click at [992, 208] on span at bounding box center [993, 209] width 10 height 10
click at [992, 208] on input "[STREET_ADDRESS][PERSON_NAME]," at bounding box center [992, 209] width 8 height 8
checkbox input "true"
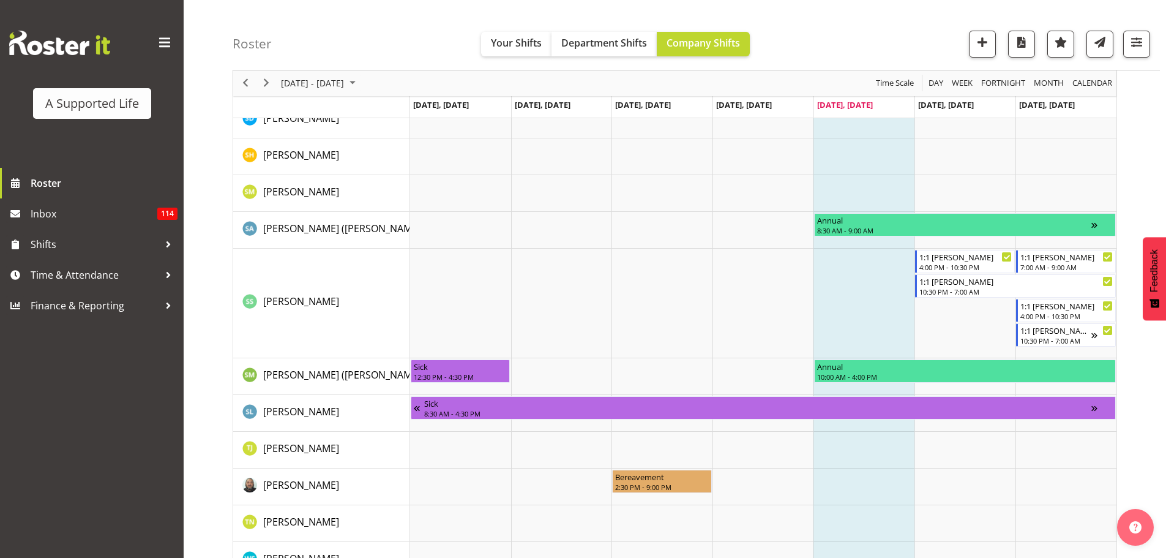
scroll to position [2511, 0]
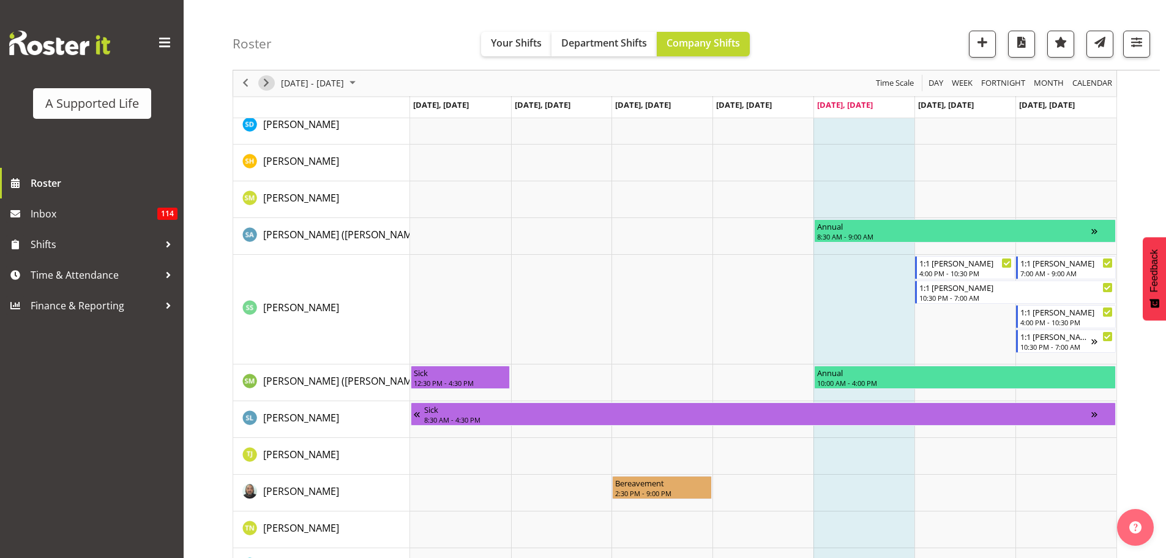
click at [263, 83] on span "Next" at bounding box center [266, 83] width 15 height 15
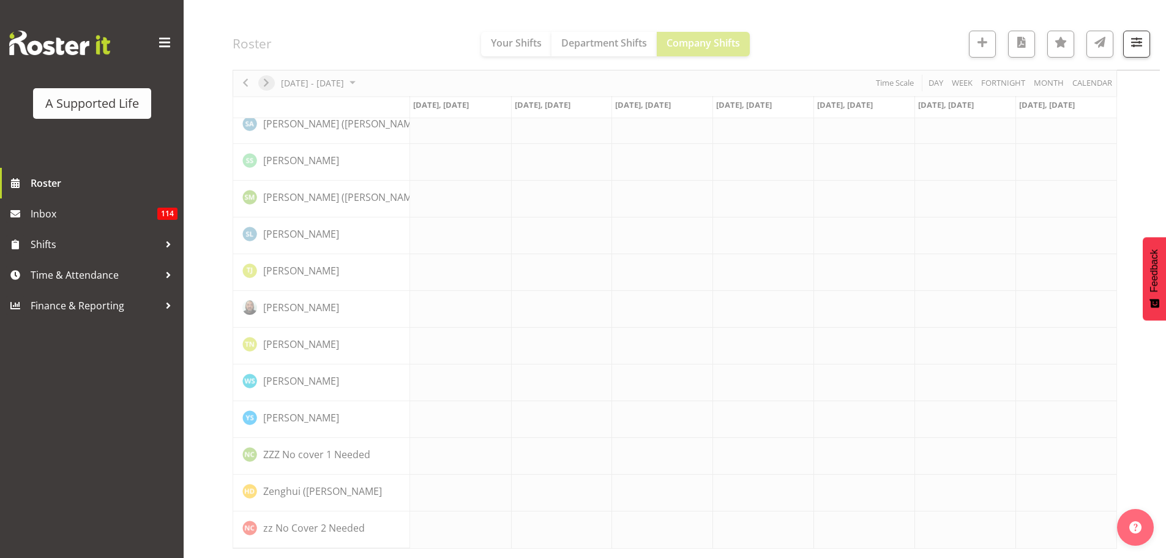
scroll to position [2379, 0]
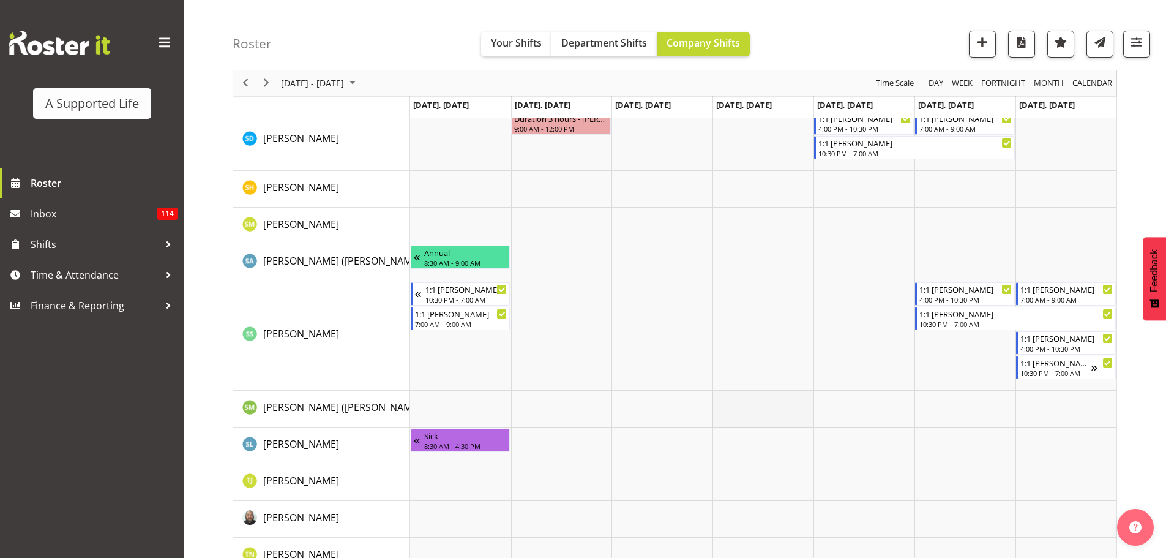
scroll to position [2388, 0]
